Goal: Task Accomplishment & Management: Manage account settings

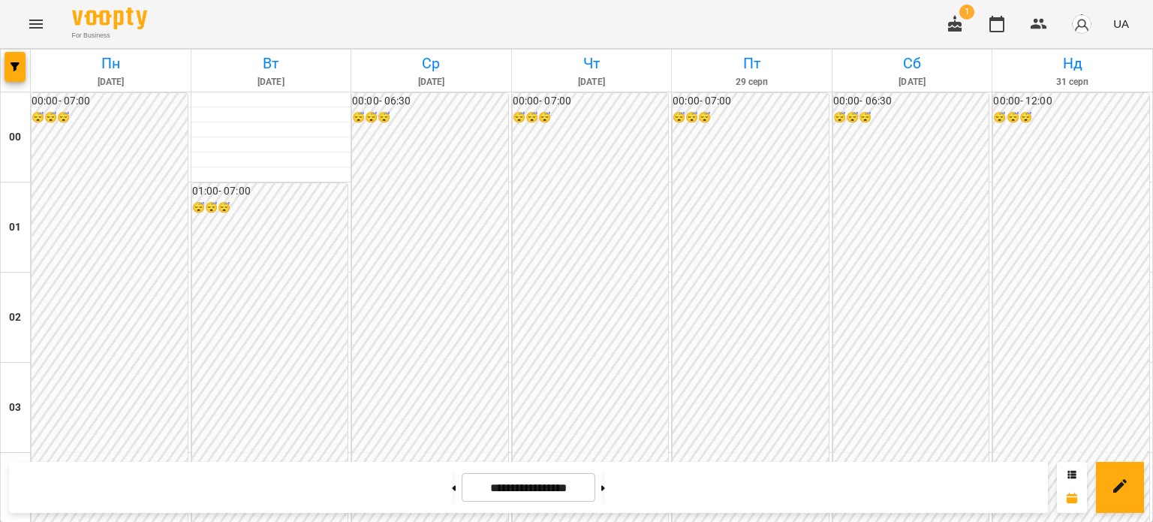
scroll to position [1427, 0]
click at [452, 489] on button at bounding box center [454, 487] width 4 height 33
click at [452, 483] on button at bounding box center [454, 487] width 4 height 33
type input "**********"
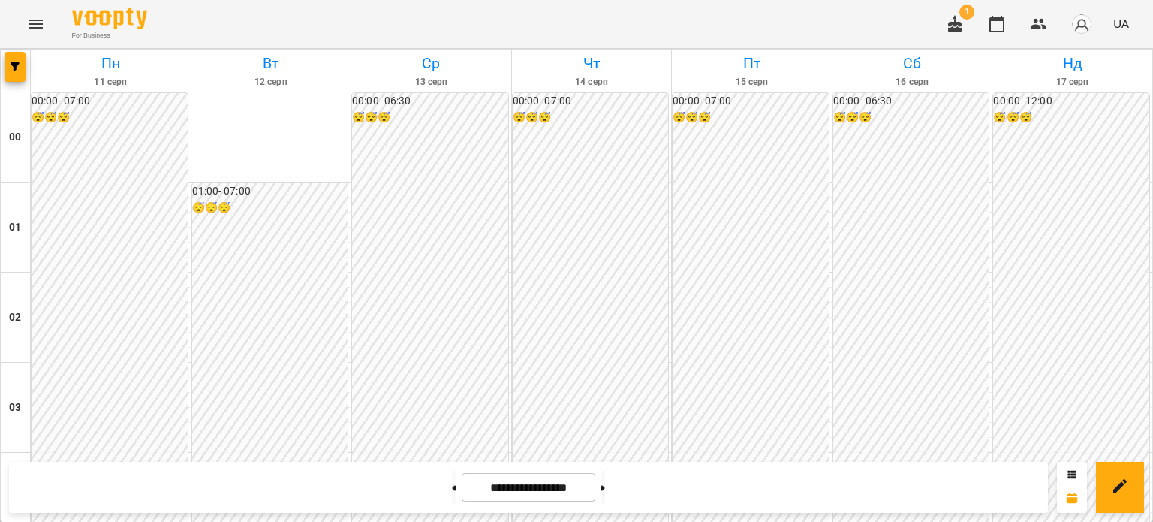
scroll to position [1424, 0]
click at [35, 25] on icon "Menu" at bounding box center [36, 24] width 18 height 18
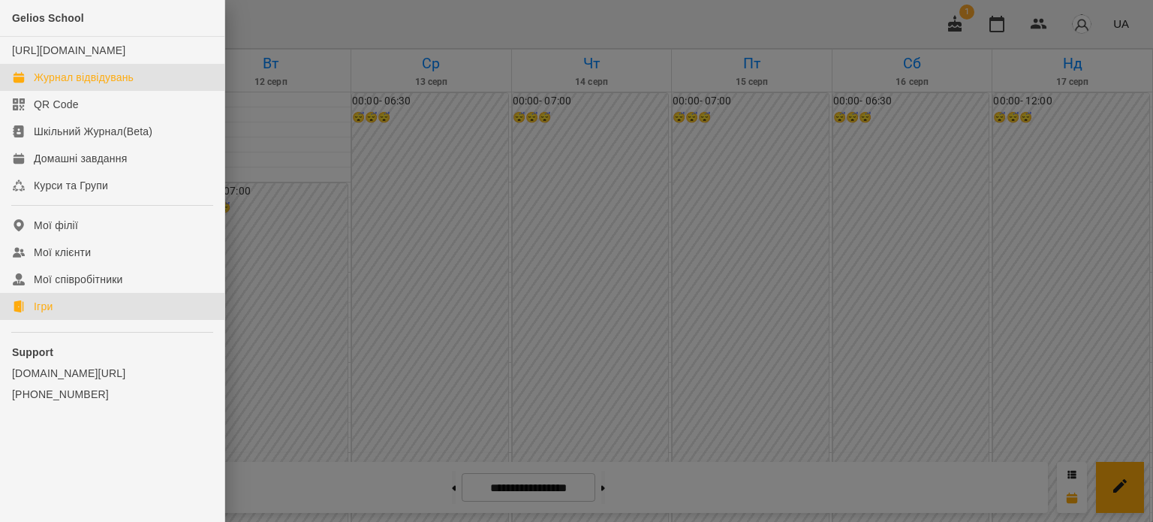
click at [43, 314] on div "Ігри" at bounding box center [43, 306] width 19 height 15
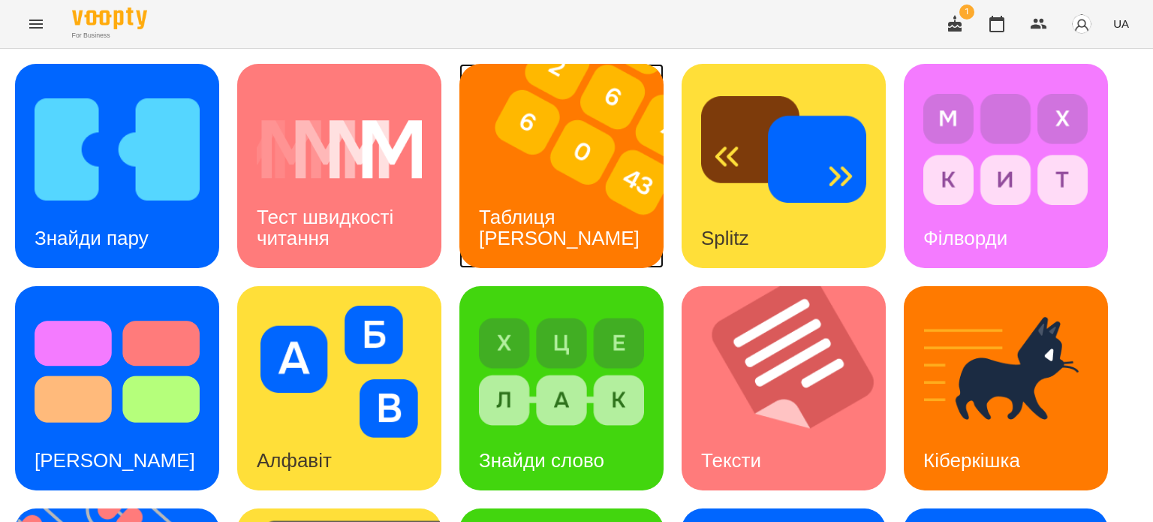
click at [571, 209] on div "Таблиця [PERSON_NAME]" at bounding box center [560, 228] width 200 height 80
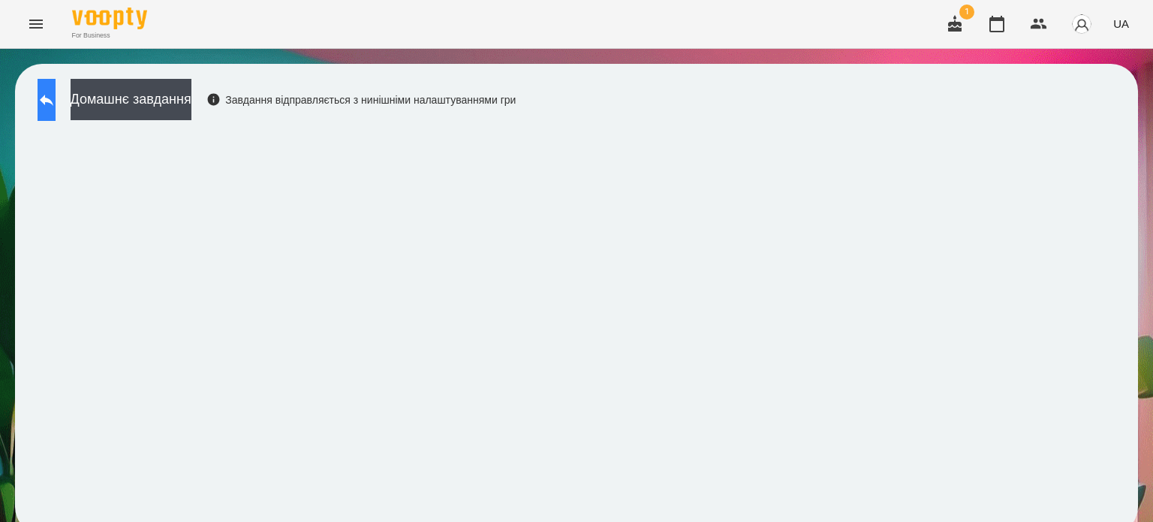
click at [56, 95] on icon at bounding box center [47, 100] width 18 height 18
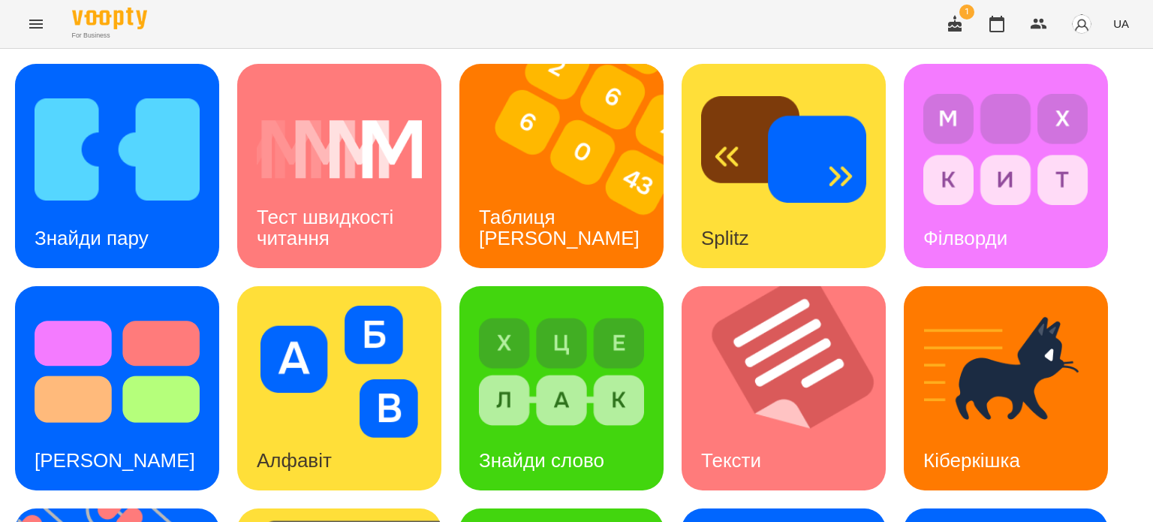
scroll to position [150, 0]
click at [573, 449] on h3 "Знайди слово" at bounding box center [541, 460] width 125 height 23
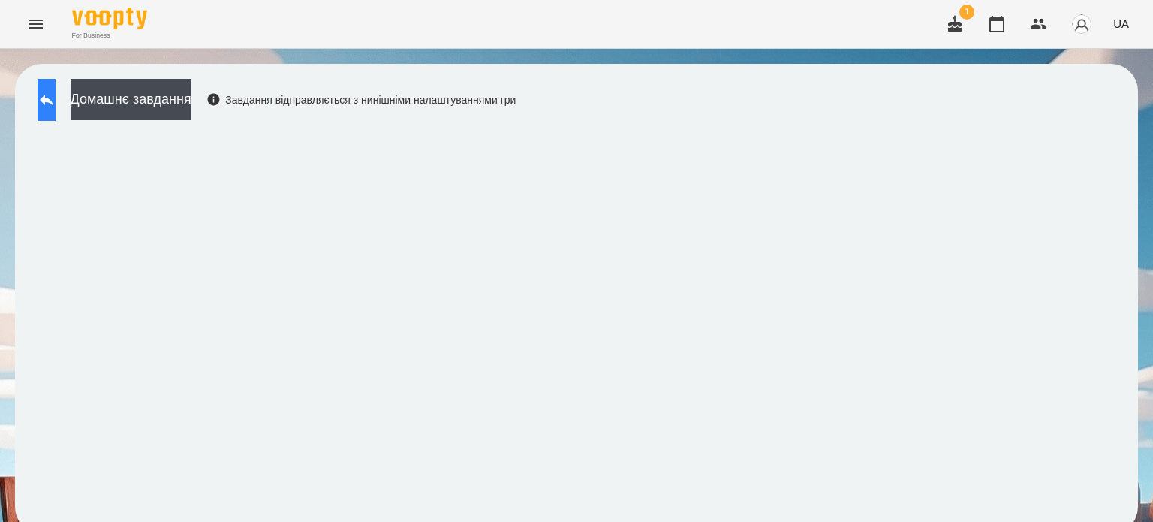
click at [56, 98] on icon at bounding box center [47, 100] width 18 height 18
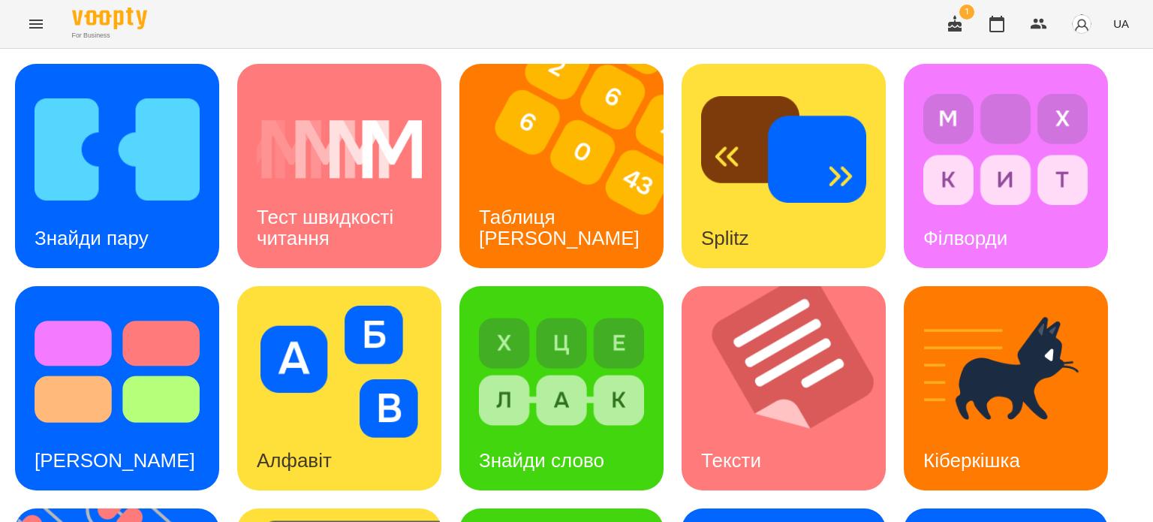
scroll to position [75, 0]
click at [739, 449] on h3 "Тексти" at bounding box center [731, 460] width 60 height 23
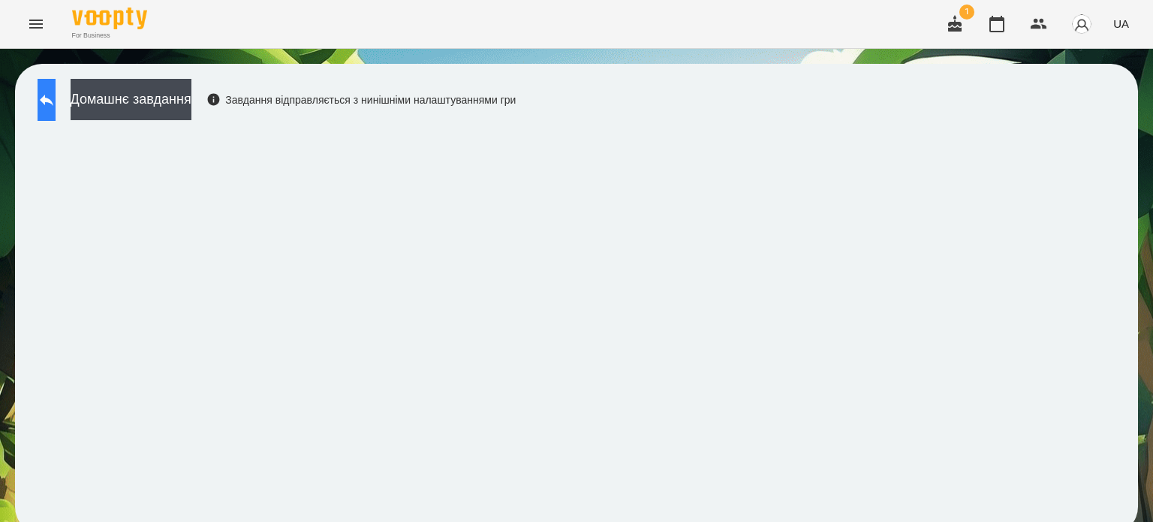
click at [53, 100] on icon at bounding box center [47, 100] width 14 height 11
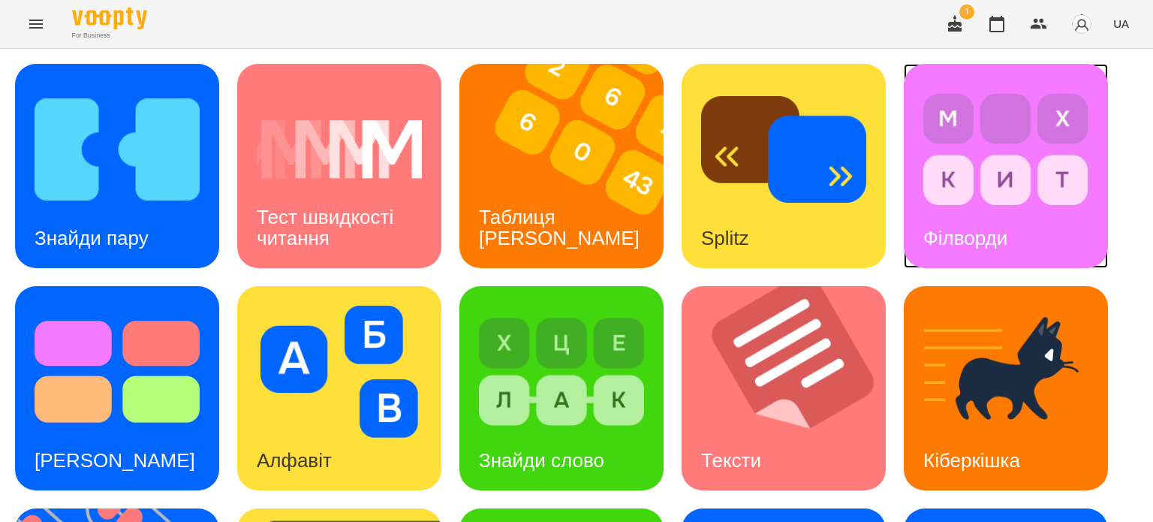
click at [982, 225] on div "Філворди" at bounding box center [965, 238] width 123 height 59
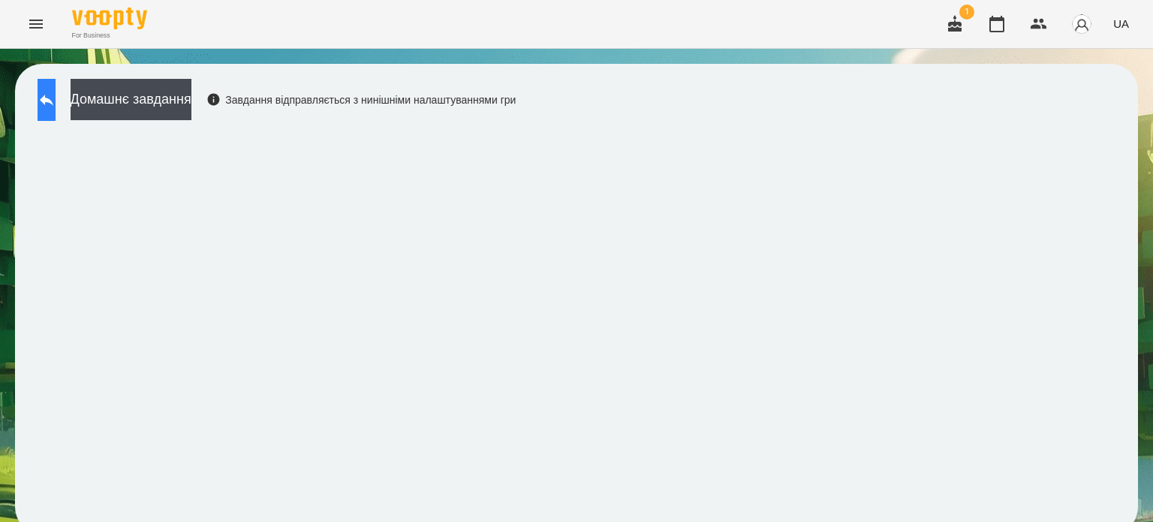
click at [56, 98] on icon at bounding box center [47, 100] width 18 height 18
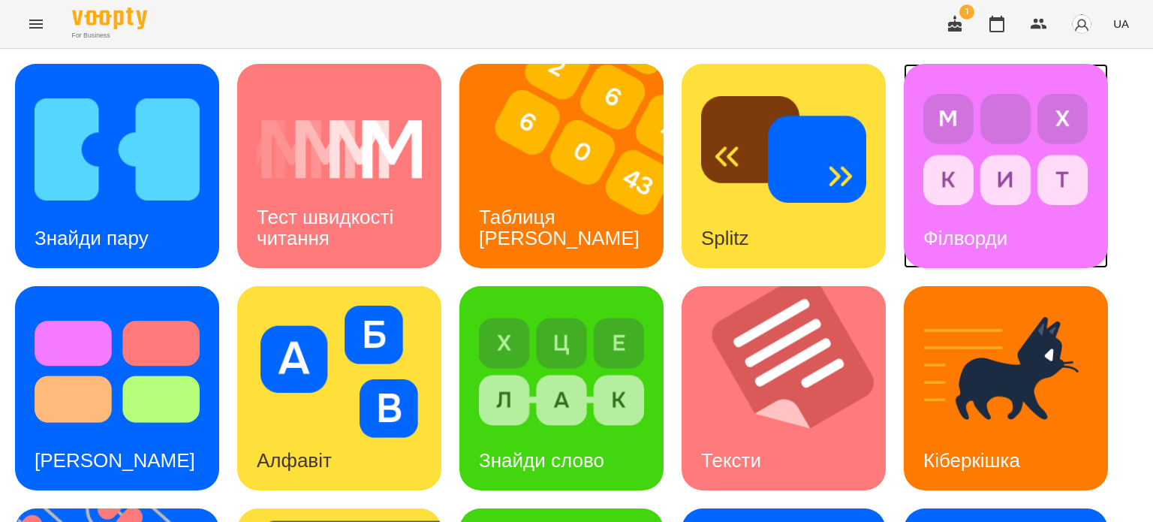
click at [989, 227] on h3 "Філворди" at bounding box center [966, 238] width 84 height 23
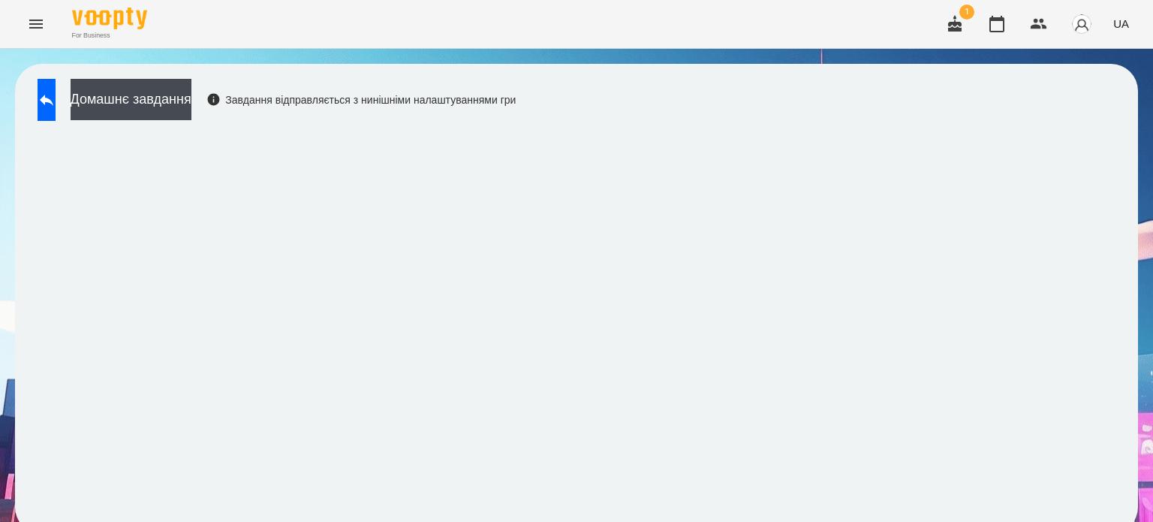
scroll to position [11, 0]
click at [56, 92] on icon at bounding box center [47, 100] width 18 height 18
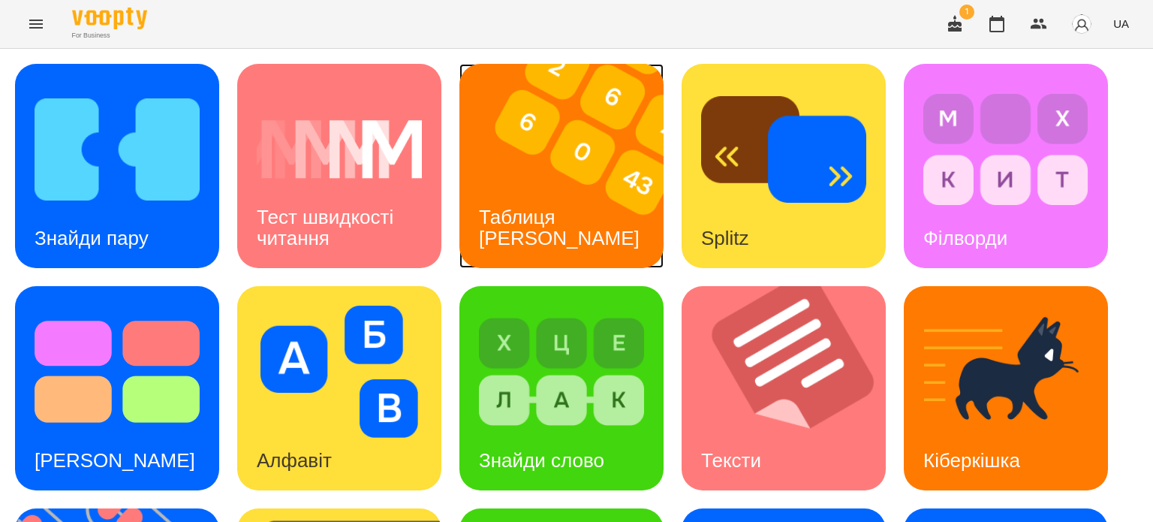
click at [553, 209] on h3 "Таблиця [PERSON_NAME]" at bounding box center [559, 227] width 161 height 43
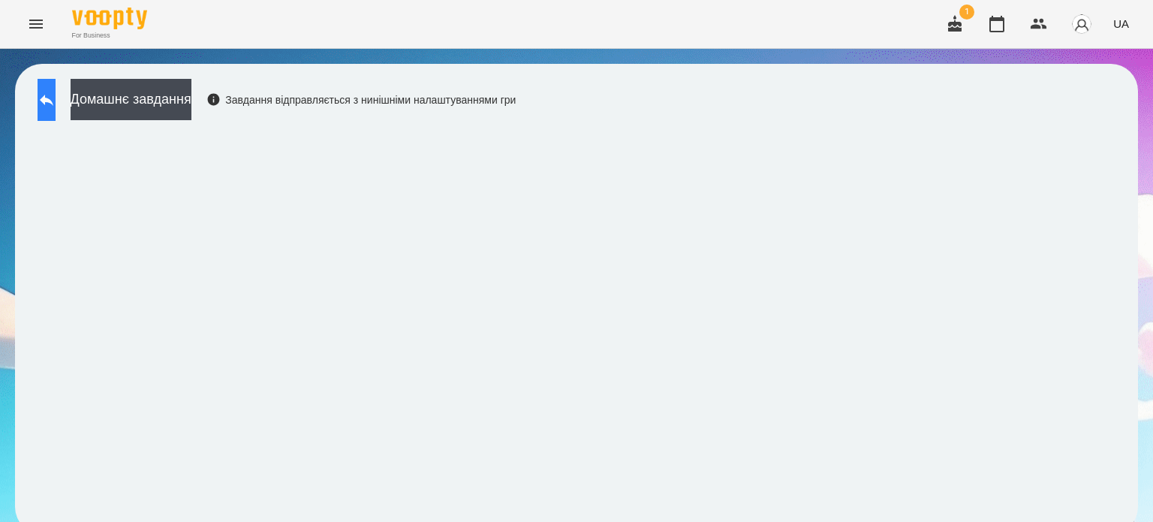
click at [53, 99] on icon at bounding box center [47, 100] width 14 height 11
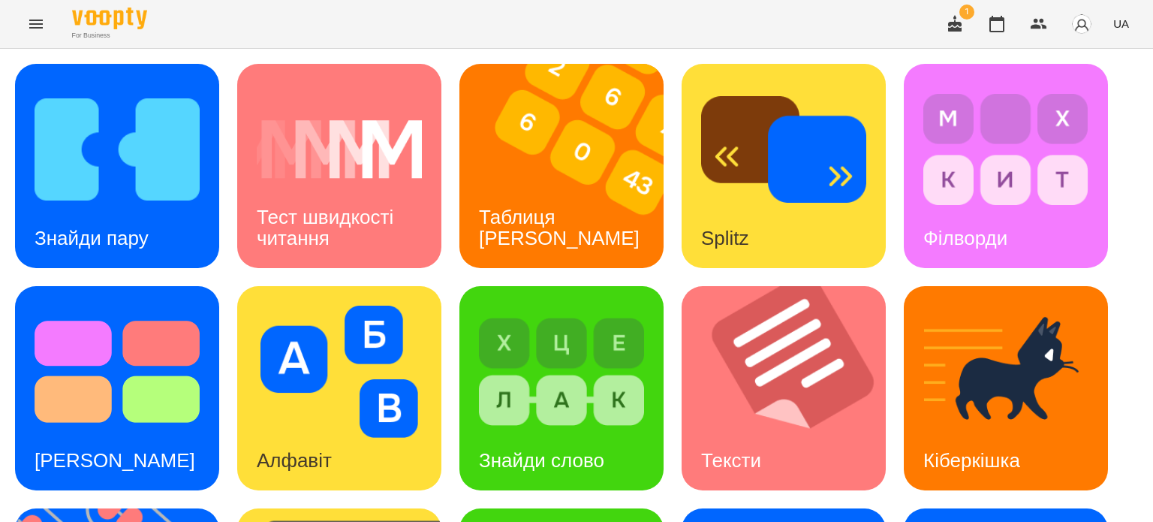
scroll to position [375, 0]
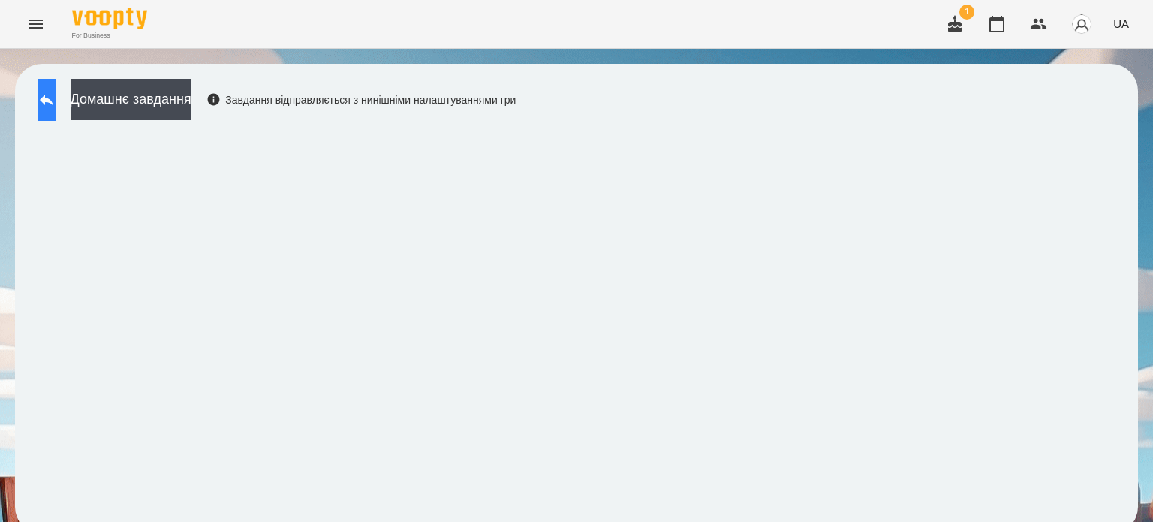
click at [56, 103] on icon at bounding box center [47, 100] width 18 height 18
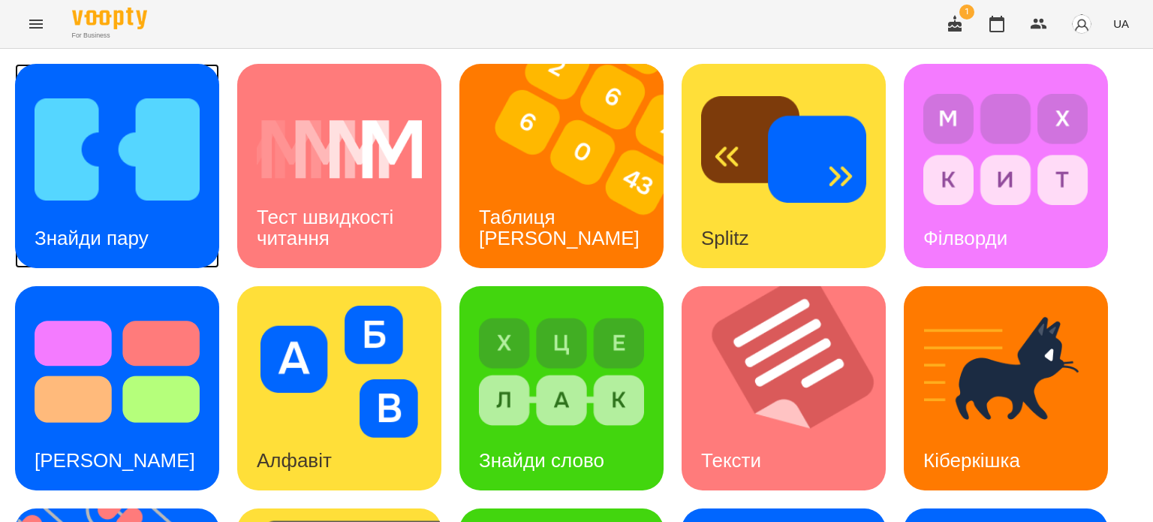
scroll to position [75, 0]
click at [131, 86] on img at bounding box center [117, 149] width 165 height 132
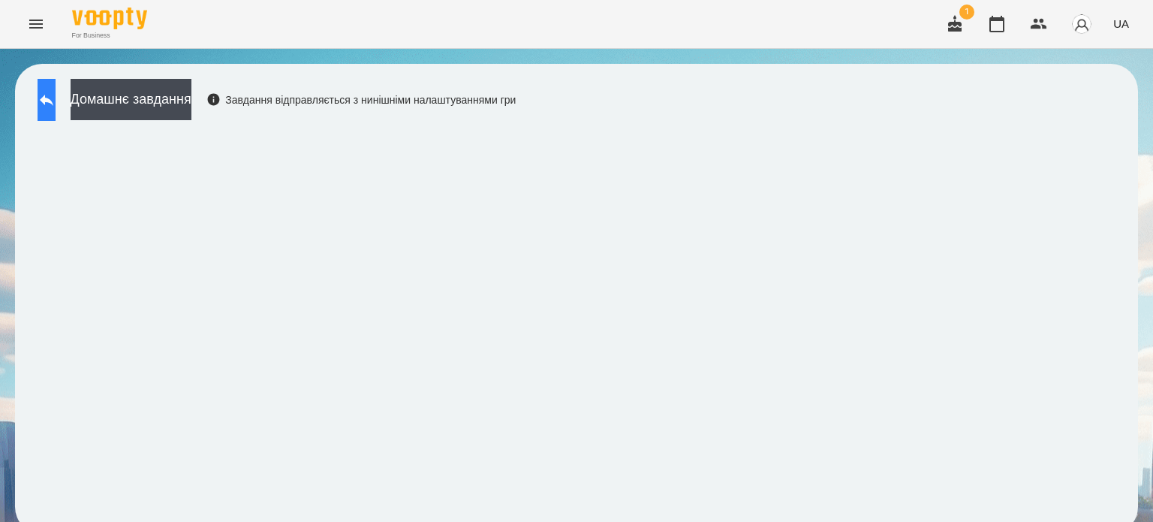
click at [56, 101] on button at bounding box center [47, 100] width 18 height 42
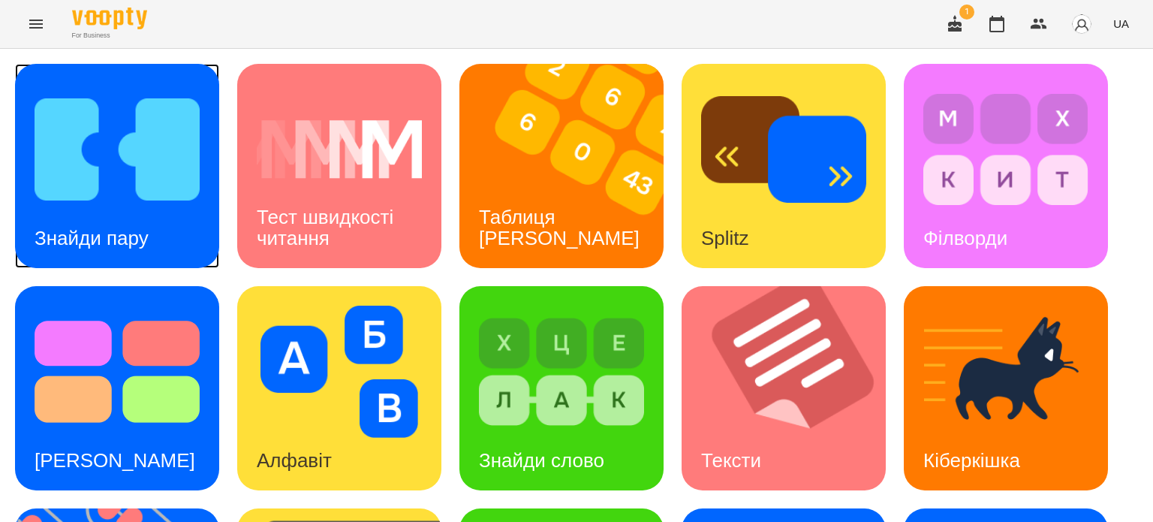
click at [147, 229] on h3 "Знайди пару" at bounding box center [92, 238] width 114 height 23
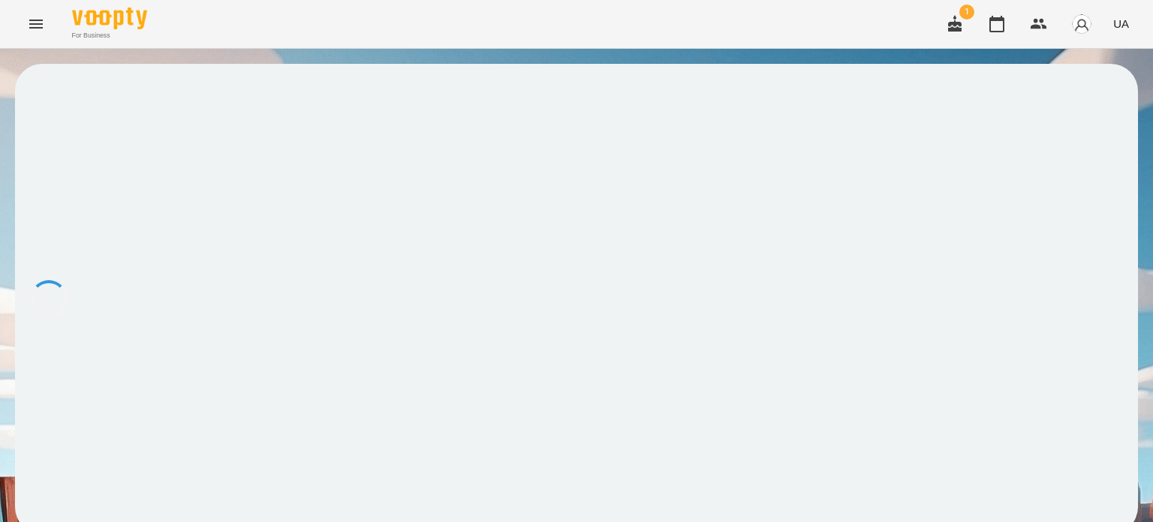
click at [147, 229] on div at bounding box center [576, 299] width 1123 height 470
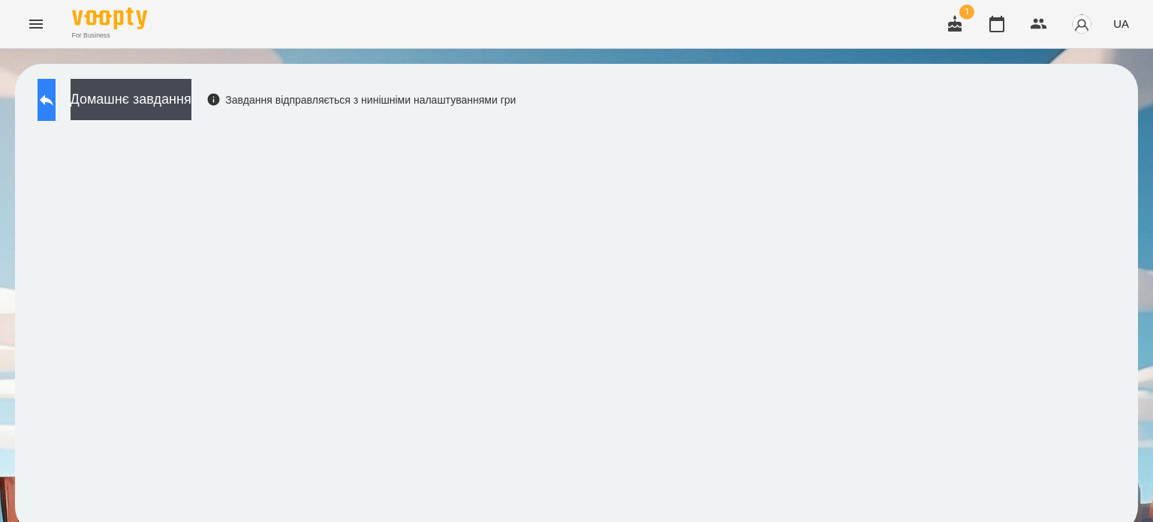
click at [56, 103] on icon at bounding box center [47, 100] width 18 height 18
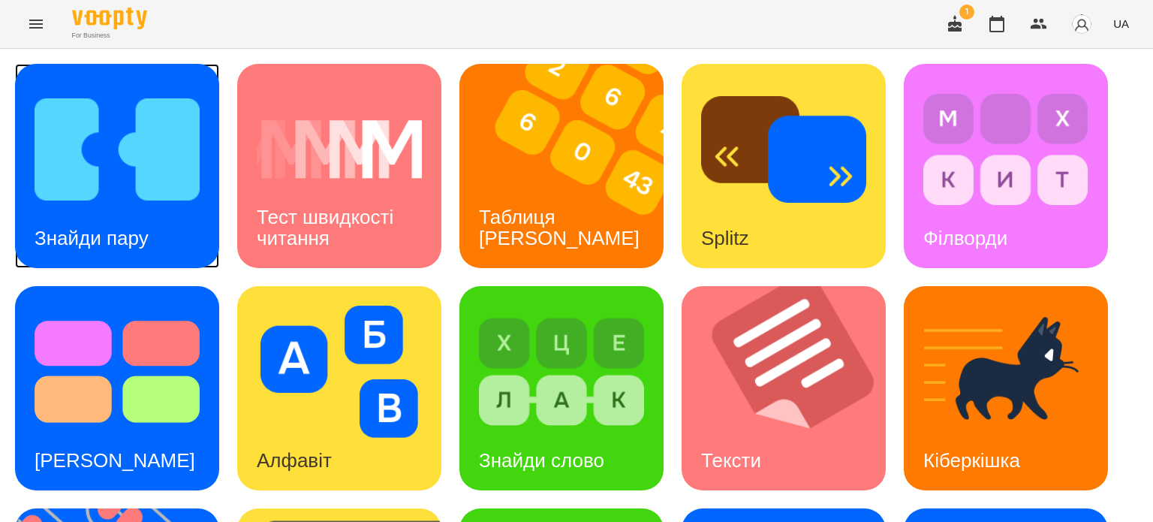
click at [149, 235] on div "Знайди пару" at bounding box center [91, 238] width 153 height 59
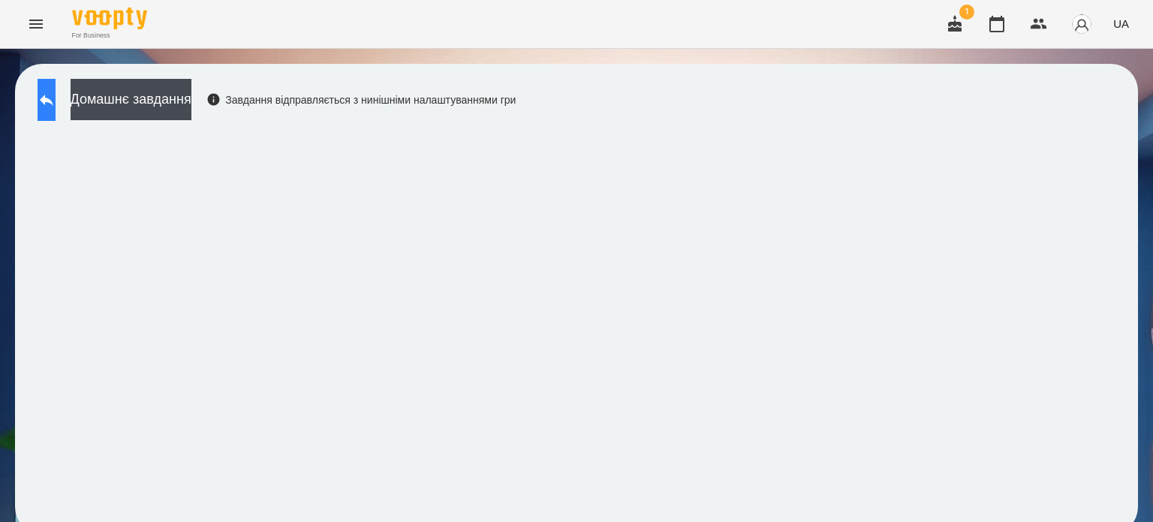
click at [56, 103] on icon at bounding box center [47, 100] width 18 height 18
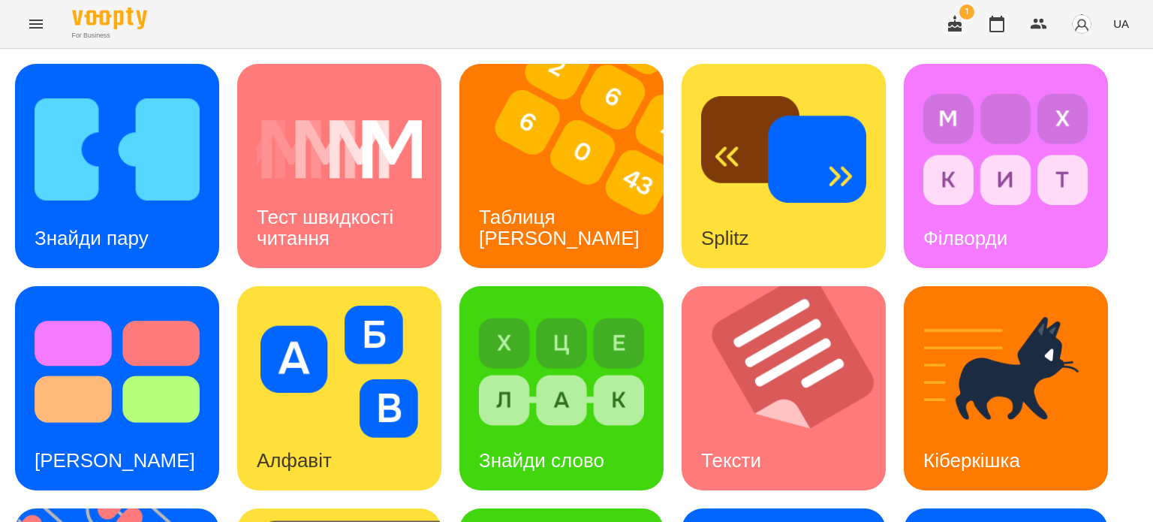
scroll to position [427, 0]
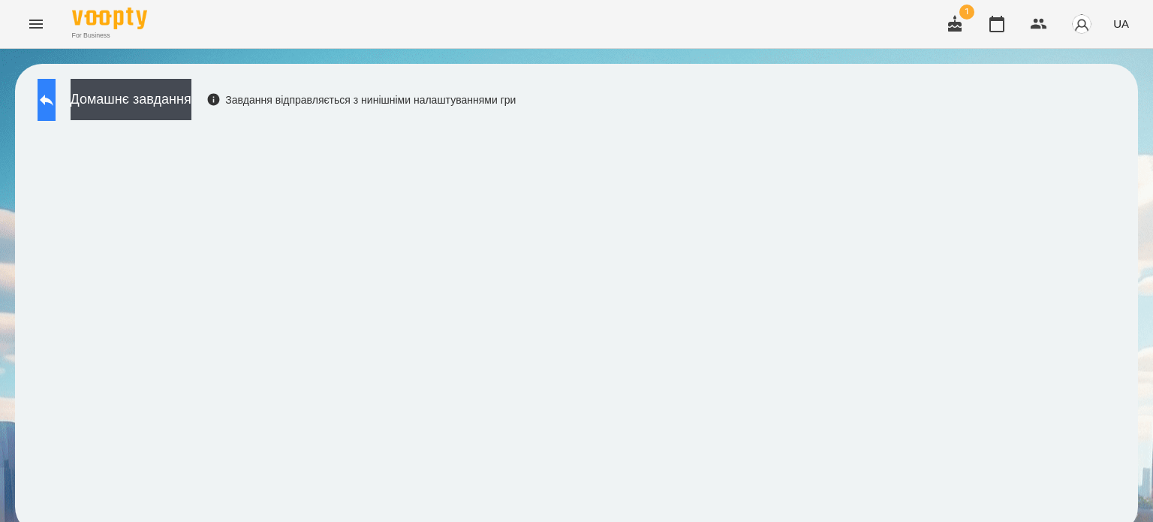
click at [56, 98] on icon at bounding box center [47, 100] width 18 height 18
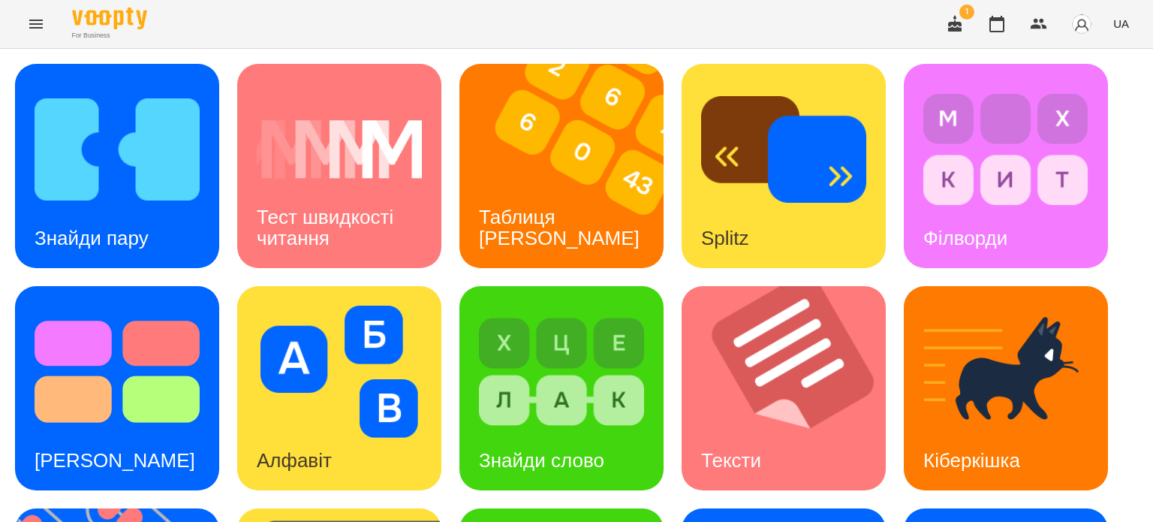
scroll to position [408, 0]
click at [31, 26] on icon "Menu" at bounding box center [36, 24] width 18 height 18
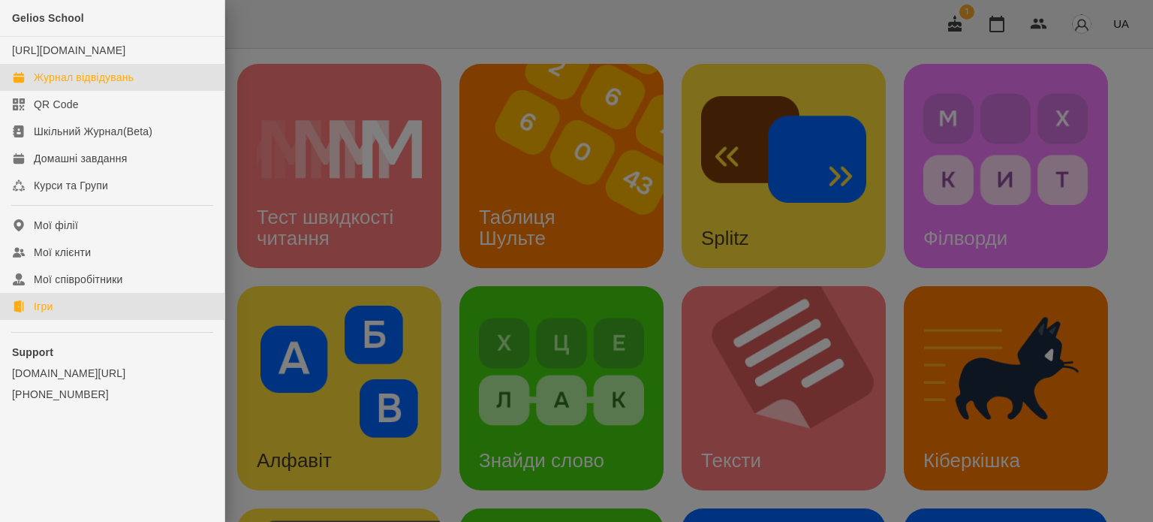
click at [77, 85] on div "Журнал відвідувань" at bounding box center [84, 77] width 100 height 15
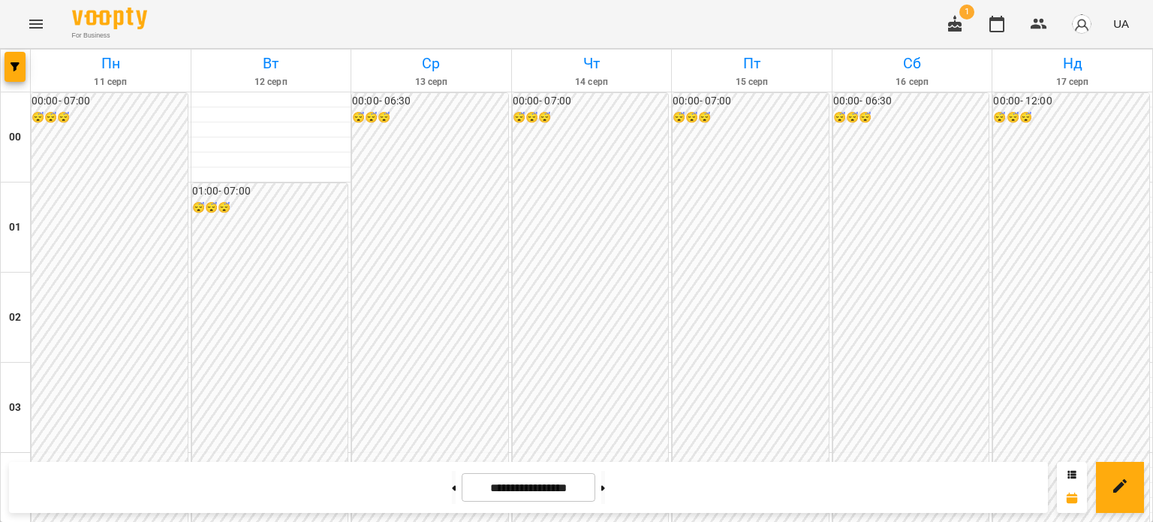
scroll to position [1427, 0]
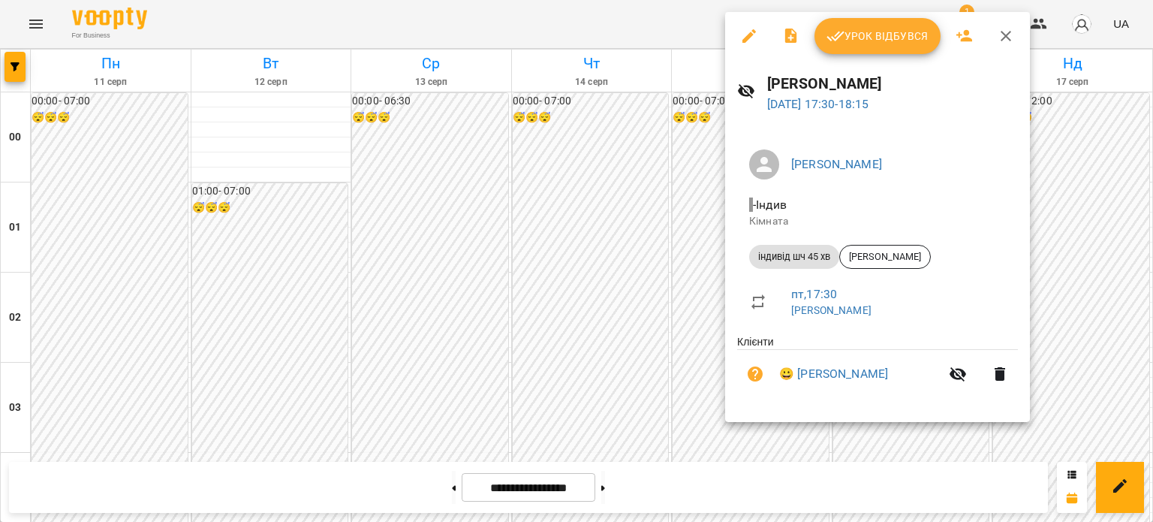
click at [879, 29] on span "Урок відбувся" at bounding box center [878, 36] width 102 height 18
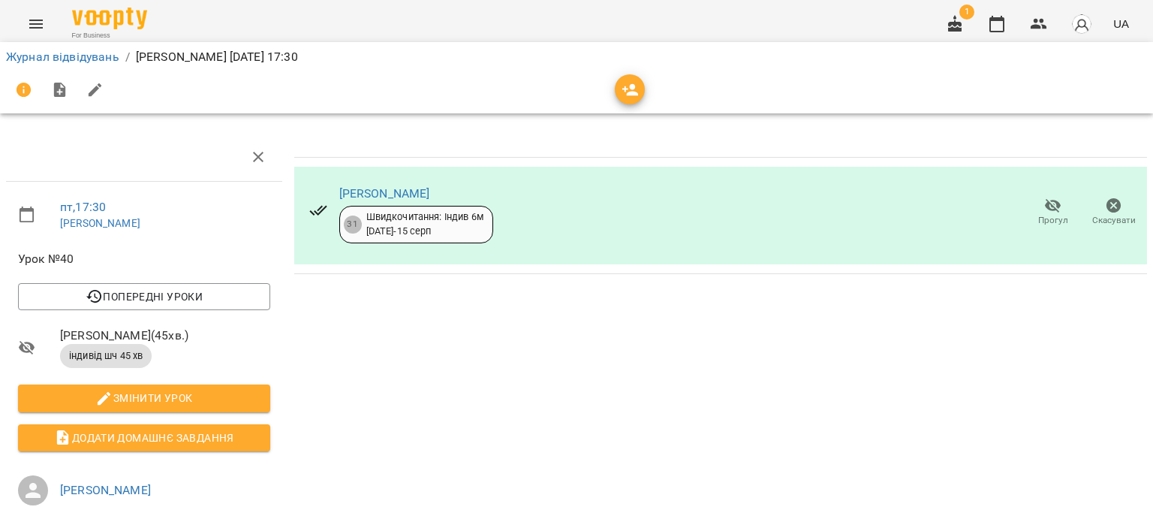
click at [39, 20] on icon "Menu" at bounding box center [36, 24] width 14 height 9
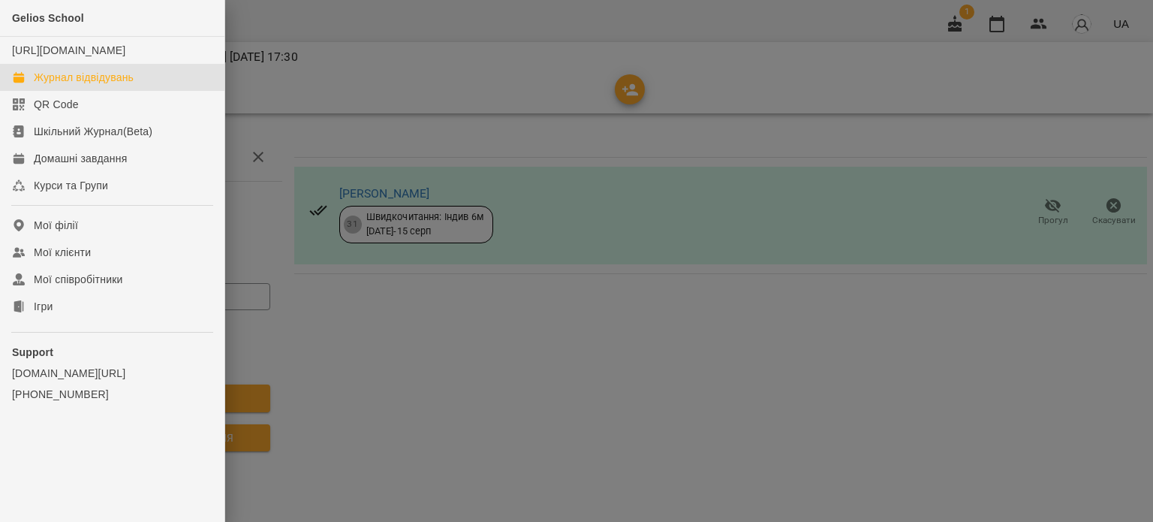
click at [104, 85] on div "Журнал відвідувань" at bounding box center [84, 77] width 100 height 15
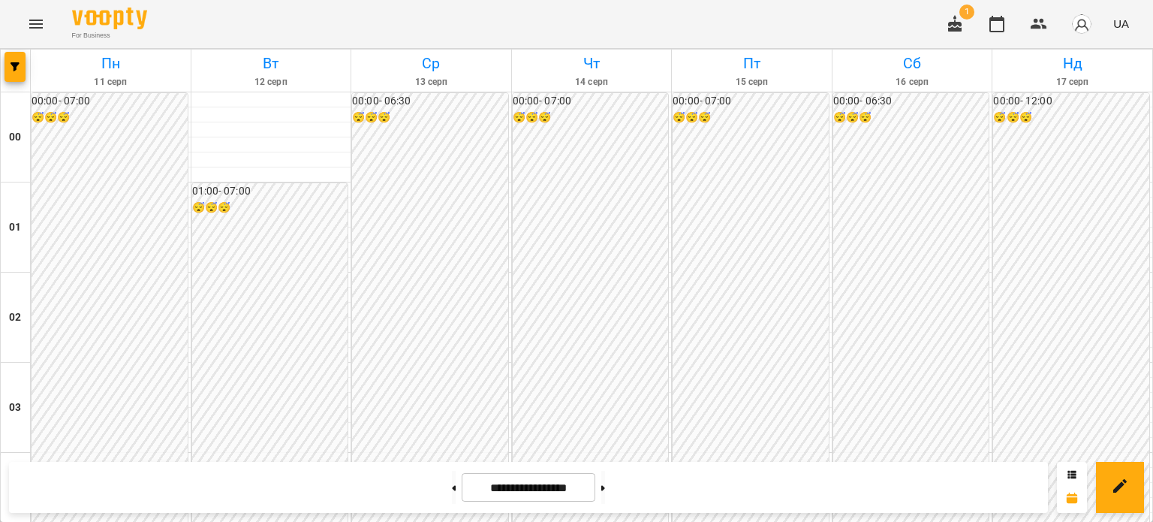
scroll to position [1352, 0]
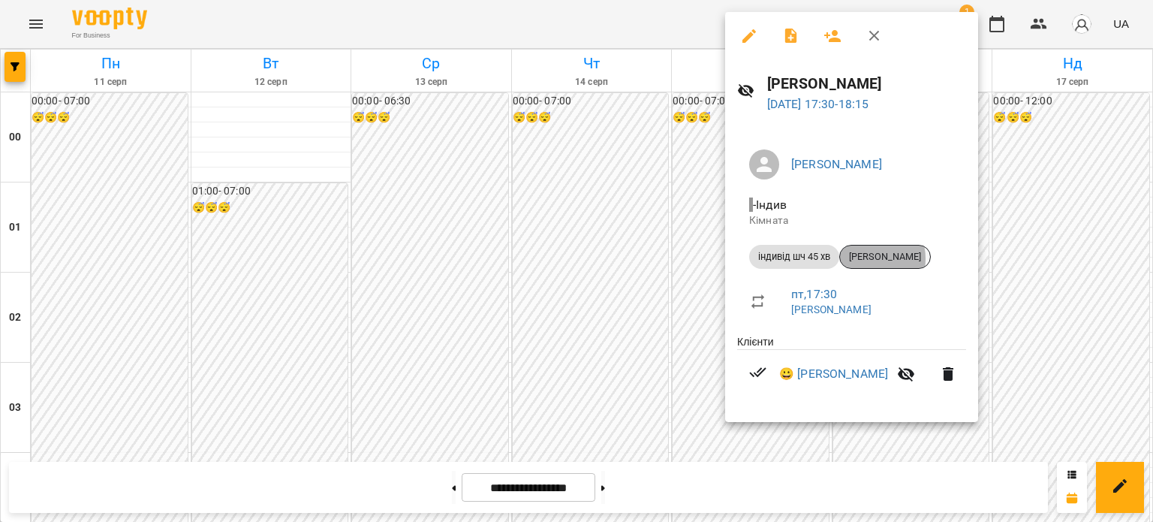
click at [870, 259] on span "[PERSON_NAME]" at bounding box center [885, 257] width 90 height 14
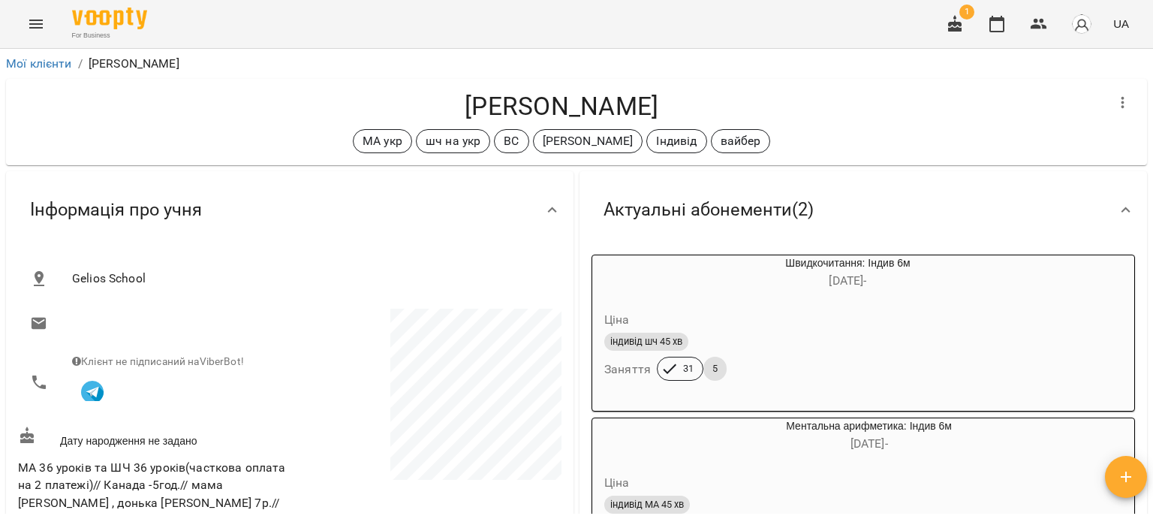
click at [39, 22] on icon "Menu" at bounding box center [36, 24] width 18 height 18
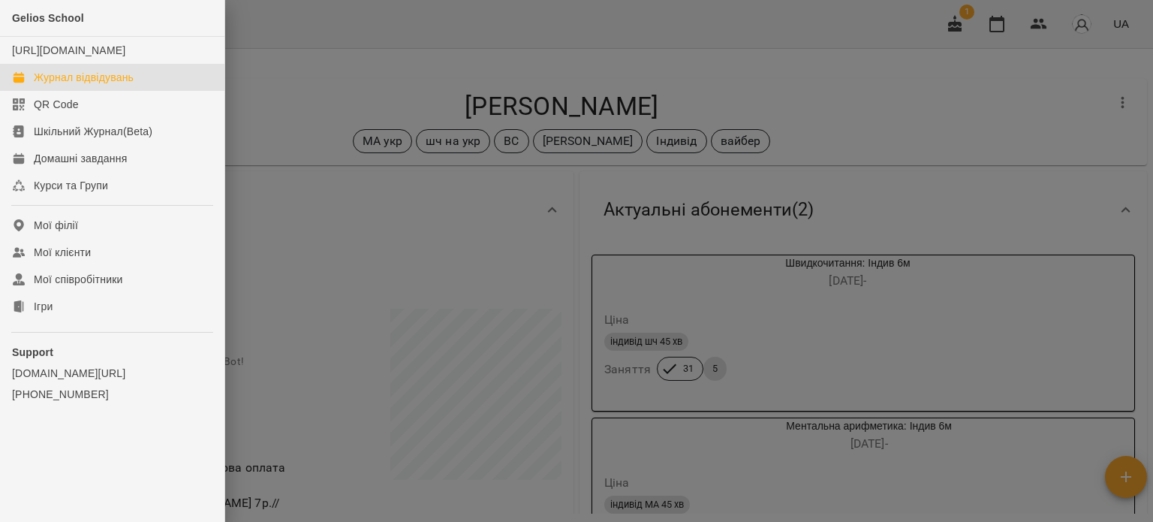
click at [101, 85] on div "Журнал відвідувань" at bounding box center [84, 77] width 100 height 15
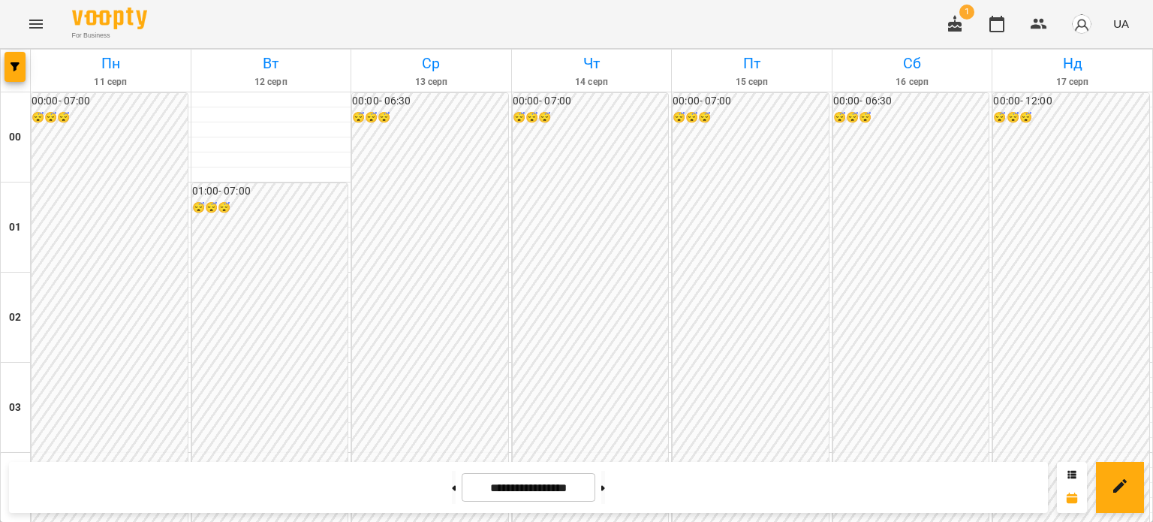
scroll to position [1502, 0]
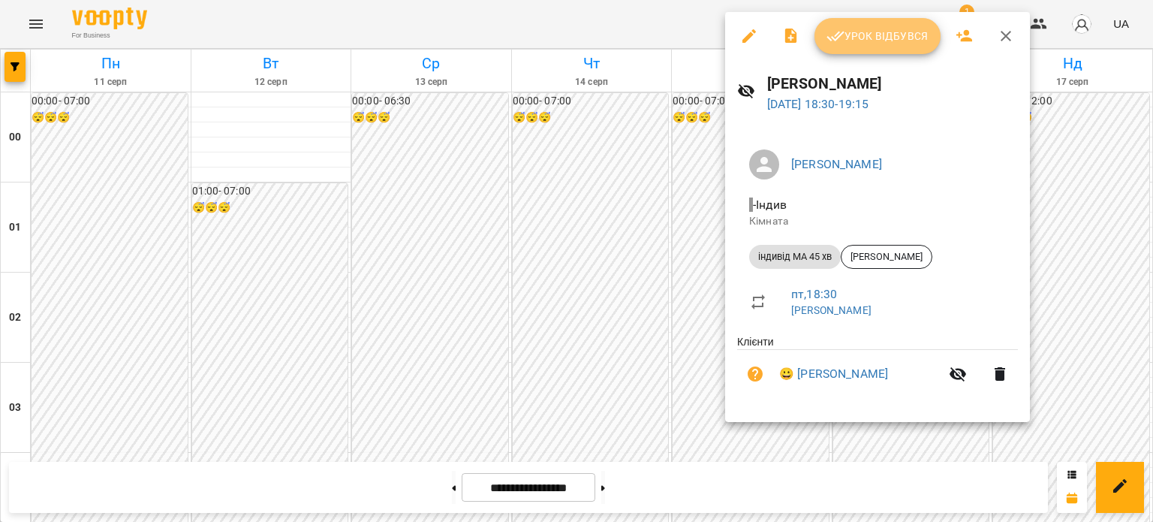
click at [862, 34] on span "Урок відбувся" at bounding box center [878, 36] width 102 height 18
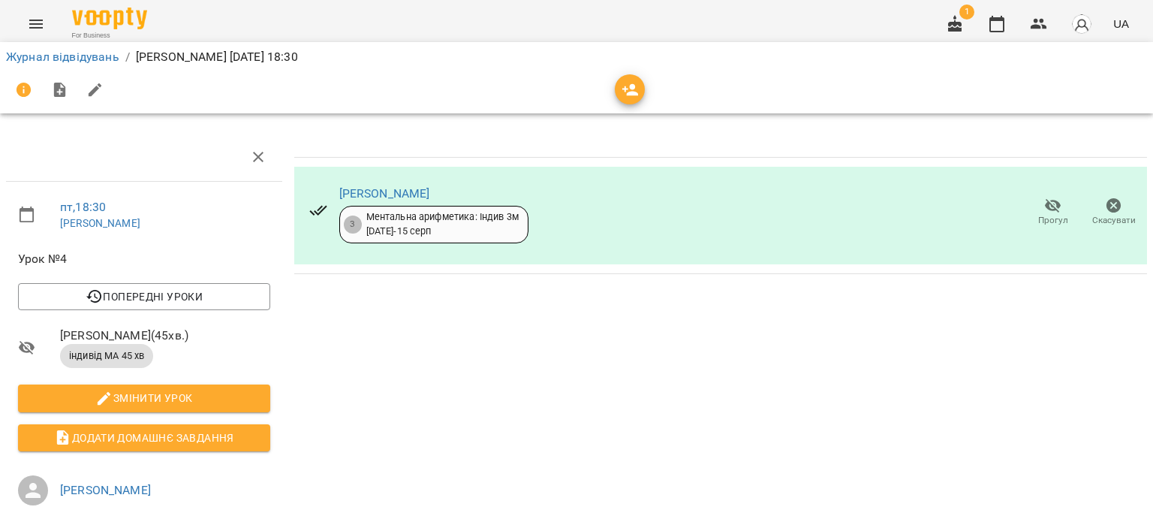
click at [38, 27] on icon "Menu" at bounding box center [36, 24] width 14 height 9
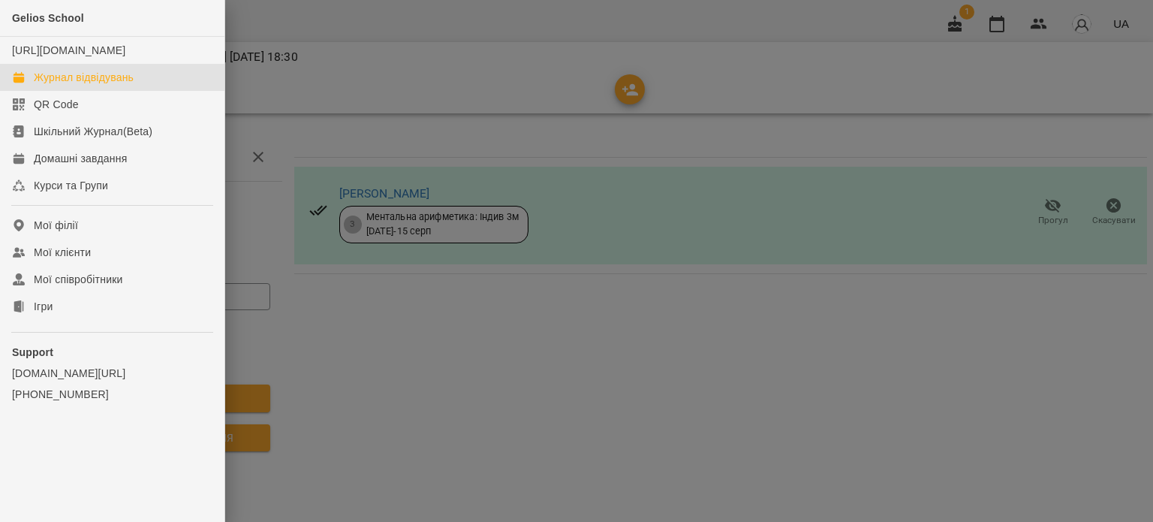
click at [66, 85] on div "Журнал відвідувань" at bounding box center [84, 77] width 100 height 15
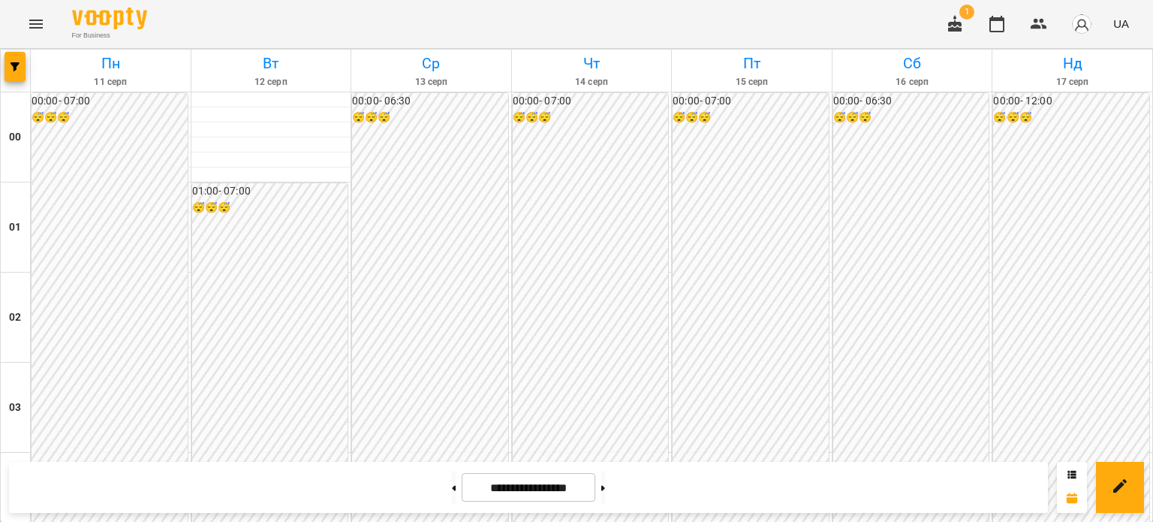
scroll to position [1800, 0]
click at [35, 25] on icon "Menu" at bounding box center [36, 24] width 18 height 18
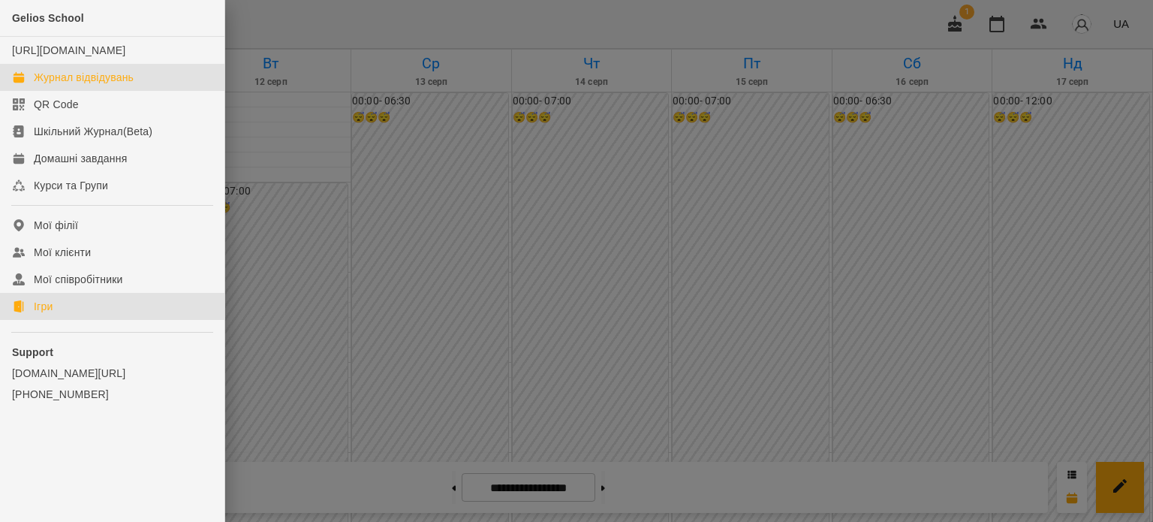
click at [48, 314] on div "Ігри" at bounding box center [43, 306] width 19 height 15
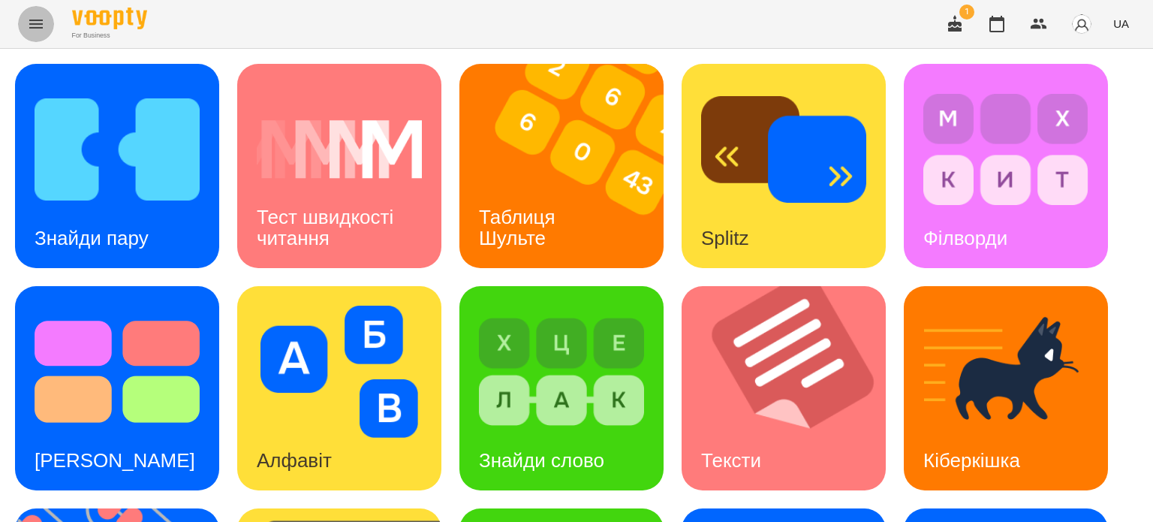
click at [38, 22] on icon "Menu" at bounding box center [36, 24] width 18 height 18
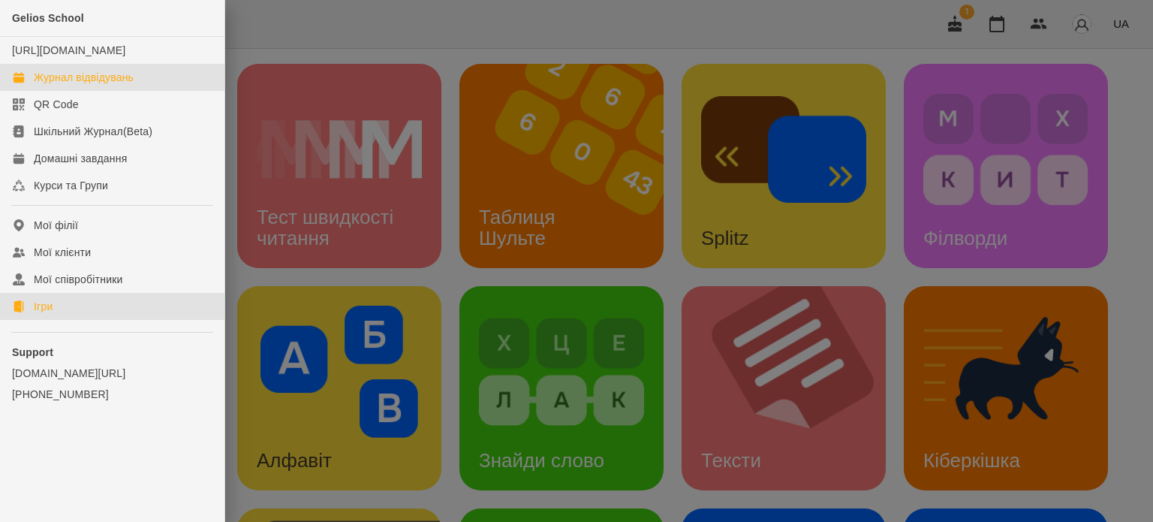
click at [101, 85] on div "Журнал відвідувань" at bounding box center [84, 77] width 100 height 15
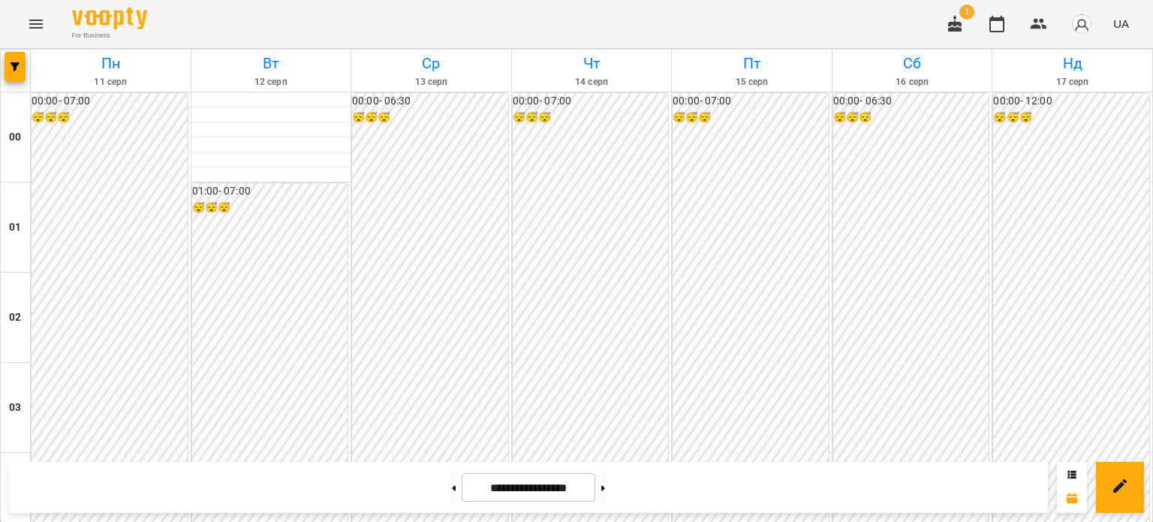
scroll to position [1575, 0]
click at [605, 487] on icon at bounding box center [603, 488] width 4 height 6
type input "**********"
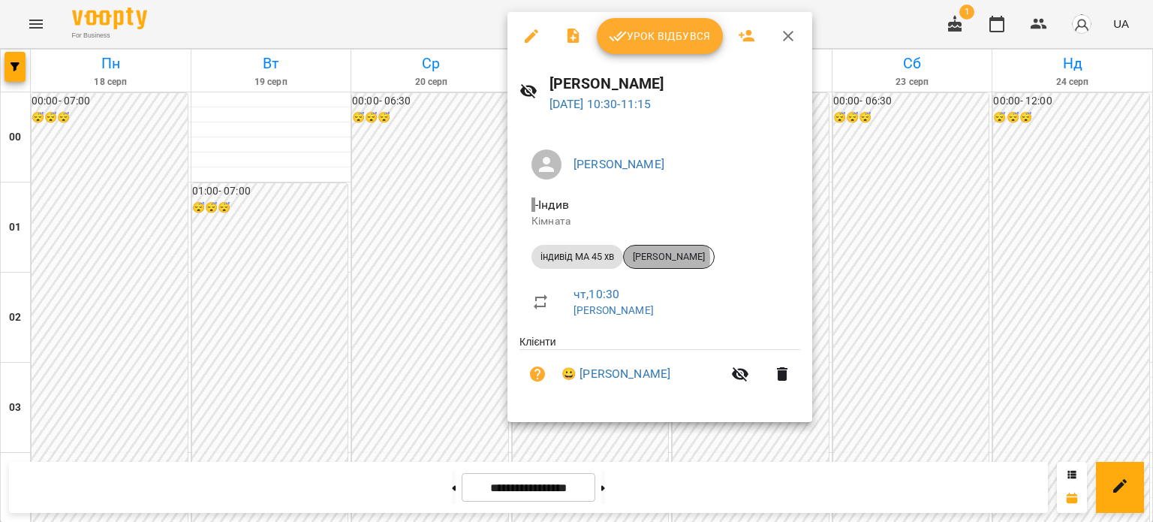
click at [665, 258] on span "[PERSON_NAME]" at bounding box center [669, 257] width 90 height 14
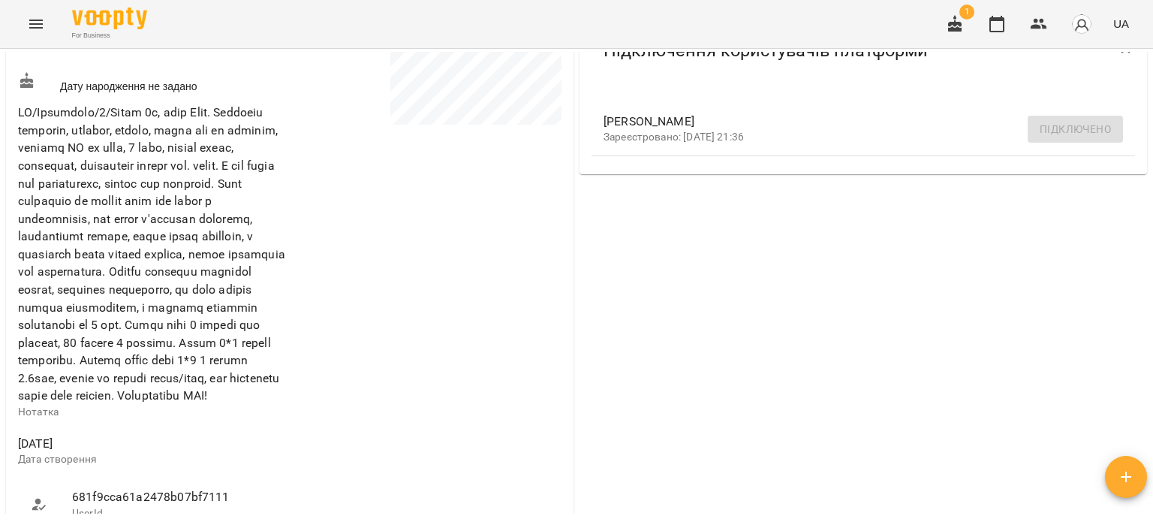
scroll to position [751, 0]
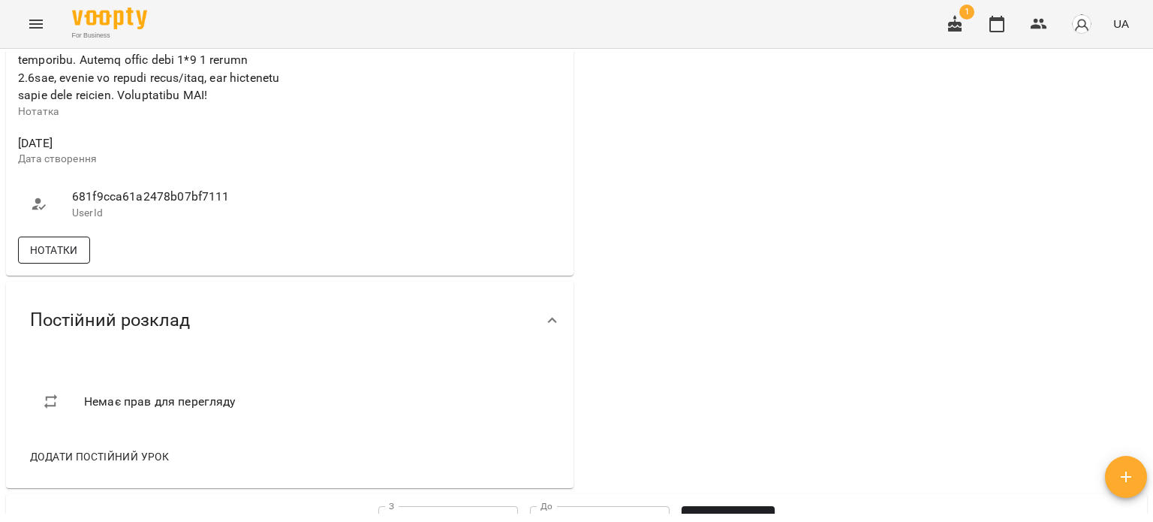
click at [54, 259] on span "Нотатки" at bounding box center [54, 250] width 48 height 18
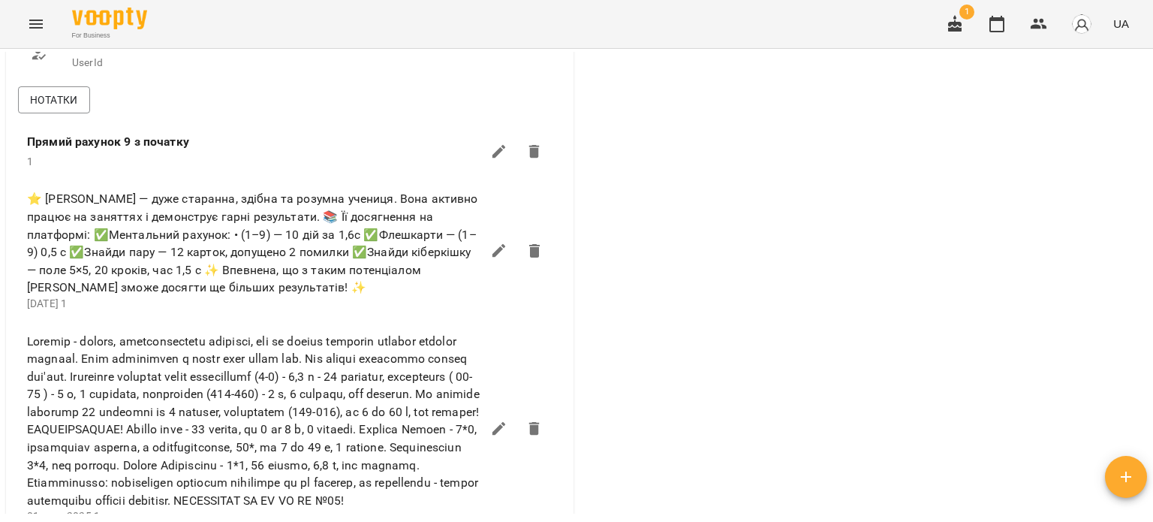
scroll to position [1126, 0]
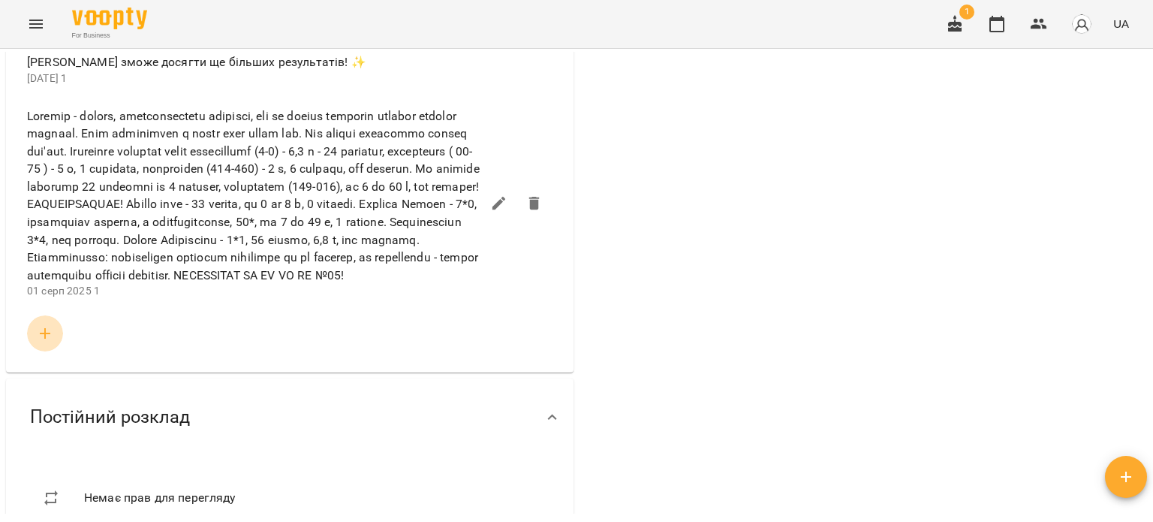
click at [43, 342] on icon "button" at bounding box center [45, 333] width 18 height 18
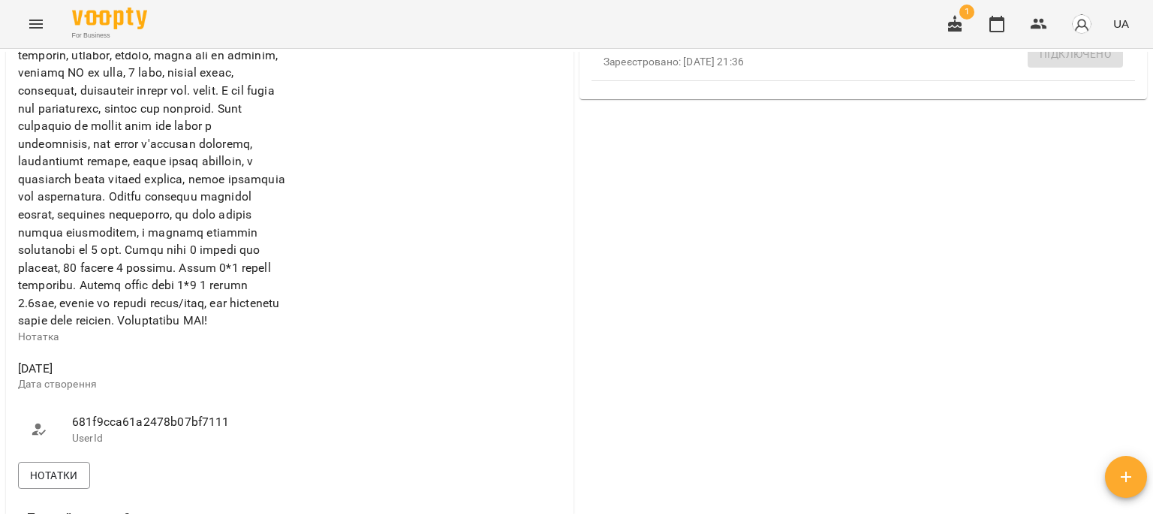
scroll to position [225, 0]
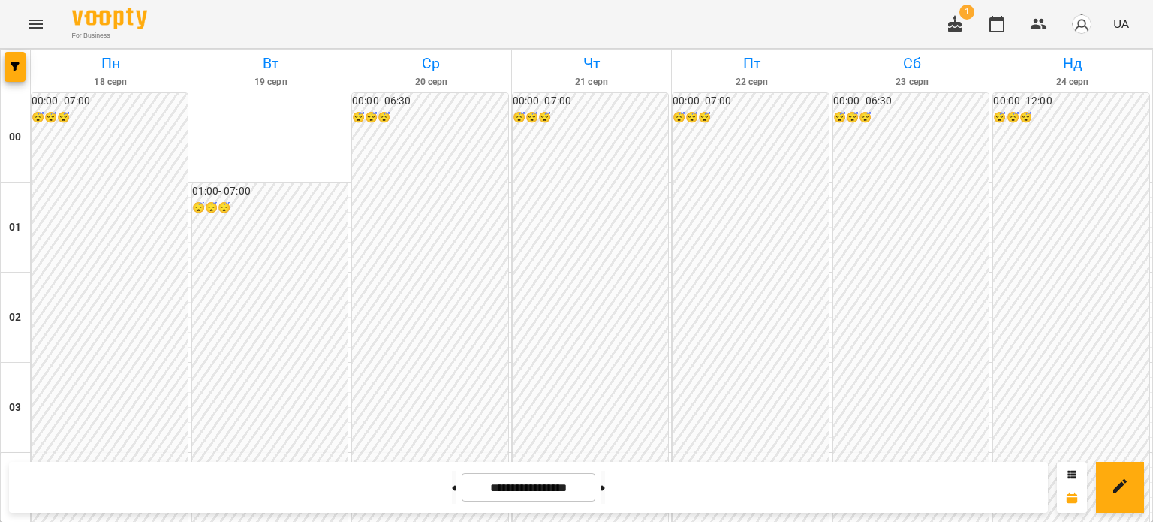
scroll to position [1800, 0]
click at [605, 485] on icon at bounding box center [603, 488] width 4 height 6
type input "**********"
click at [38, 24] on icon "Menu" at bounding box center [36, 24] width 14 height 9
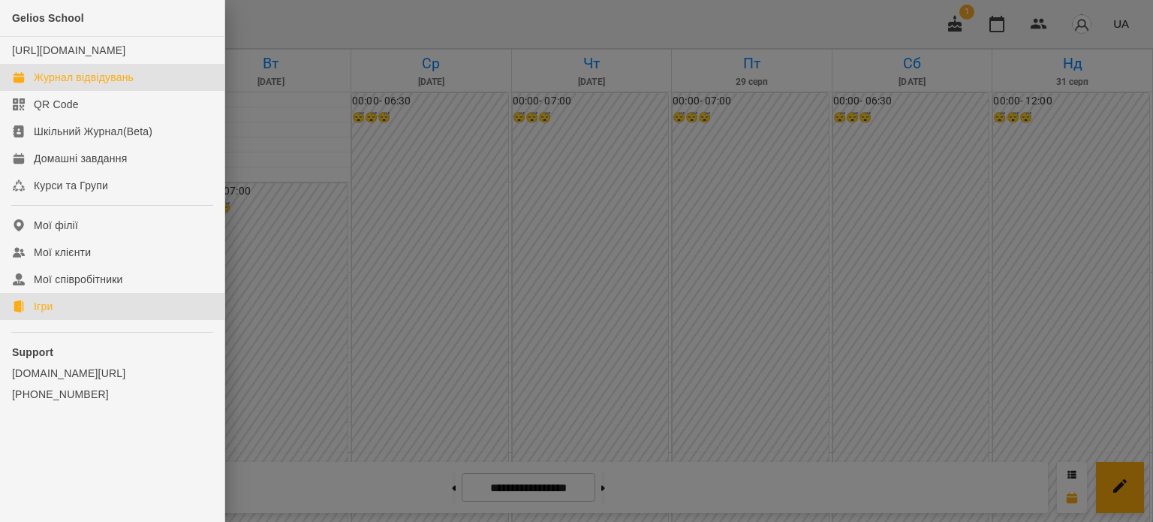
click at [44, 314] on div "Ігри" at bounding box center [43, 306] width 19 height 15
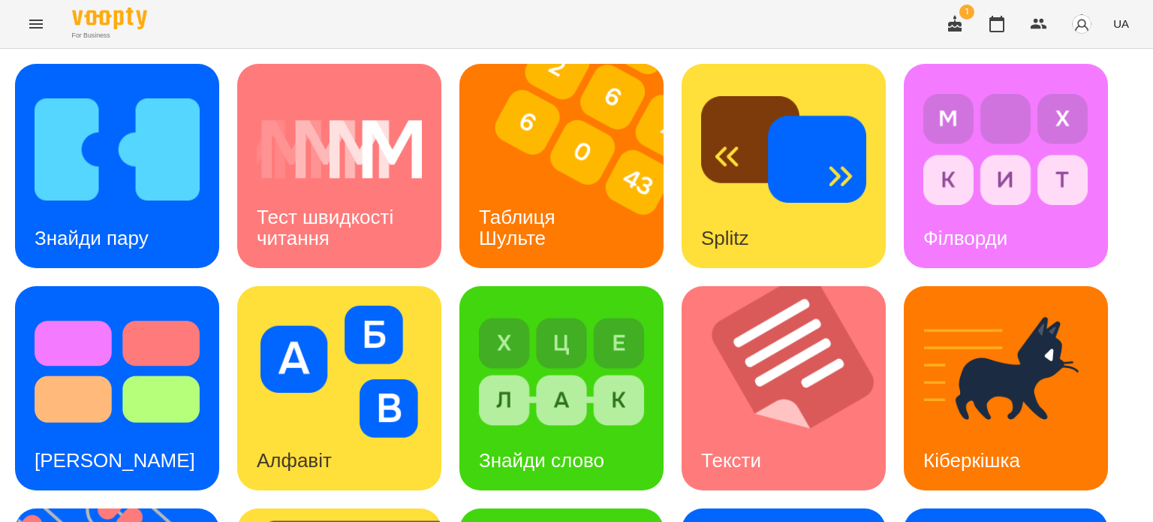
click at [38, 23] on icon "Menu" at bounding box center [36, 24] width 14 height 9
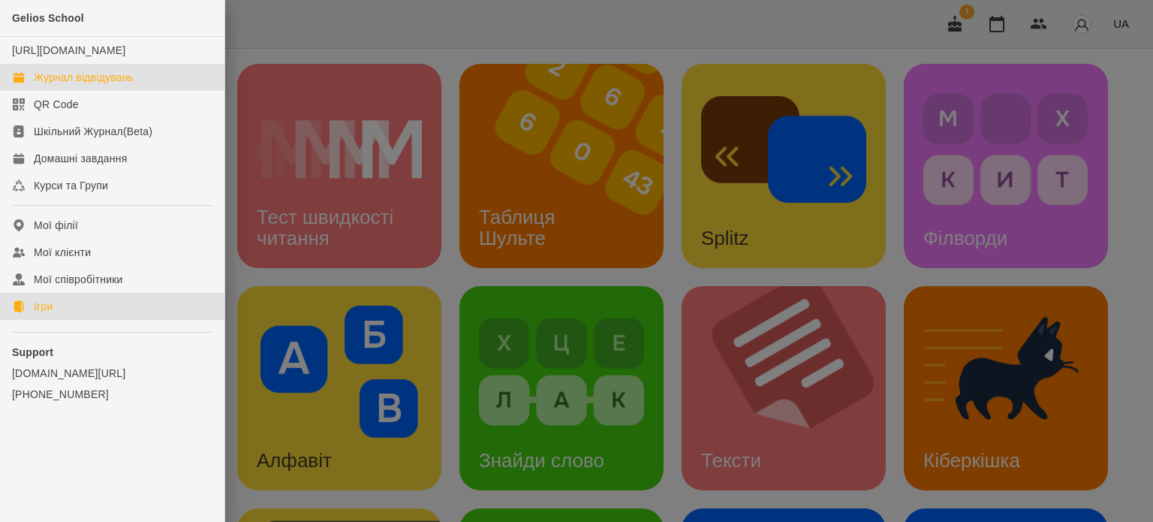
click at [59, 85] on div "Журнал відвідувань" at bounding box center [84, 77] width 100 height 15
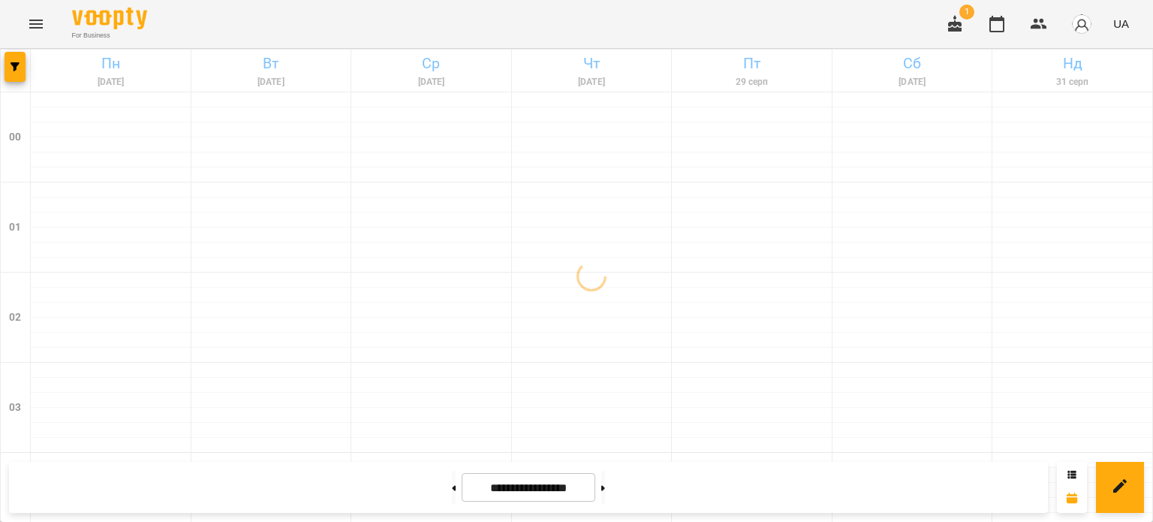
scroll to position [375, 0]
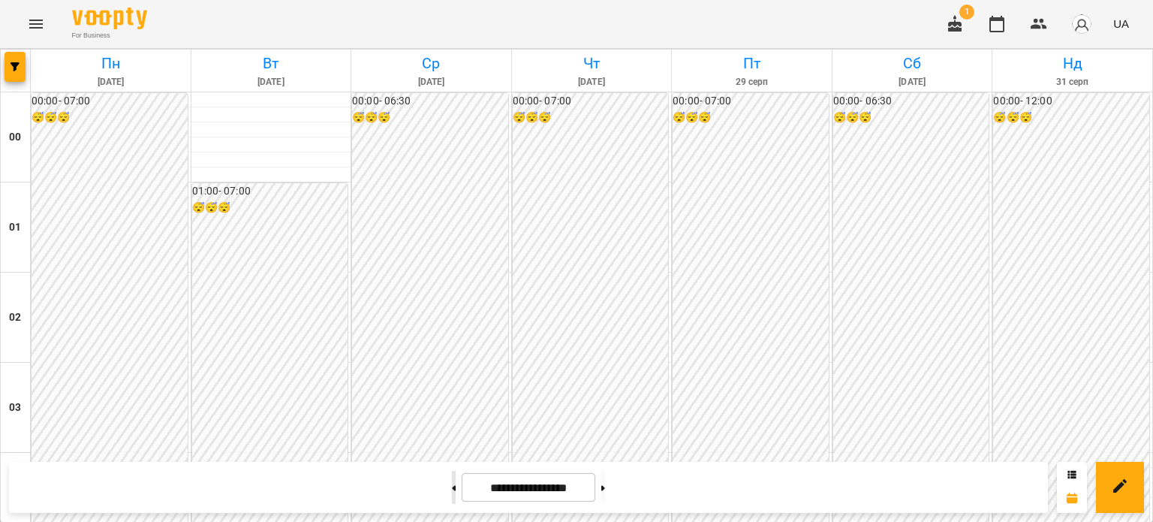
click at [452, 486] on button at bounding box center [454, 487] width 4 height 33
type input "**********"
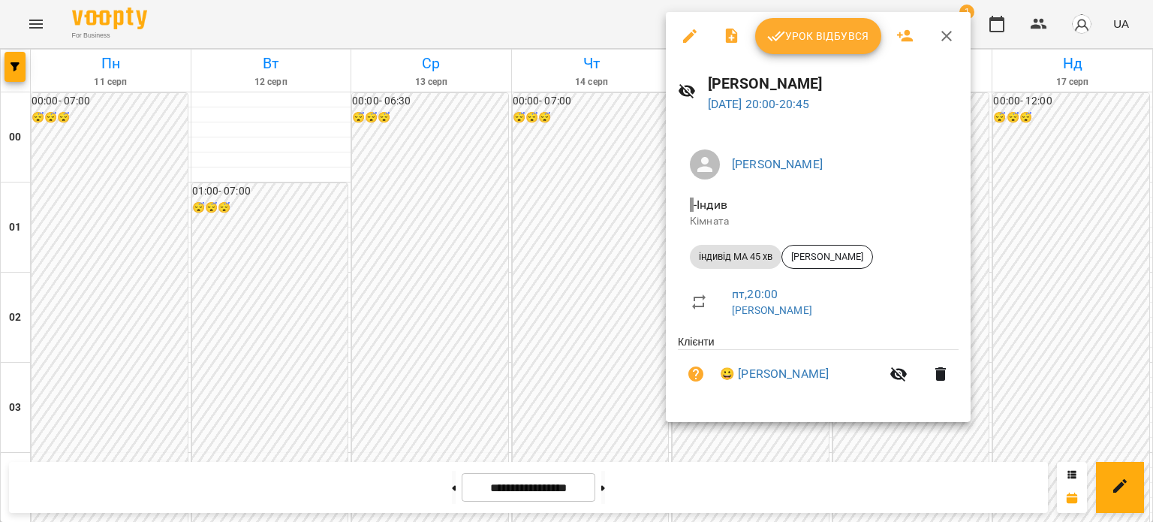
click at [565, 336] on div at bounding box center [576, 261] width 1153 height 522
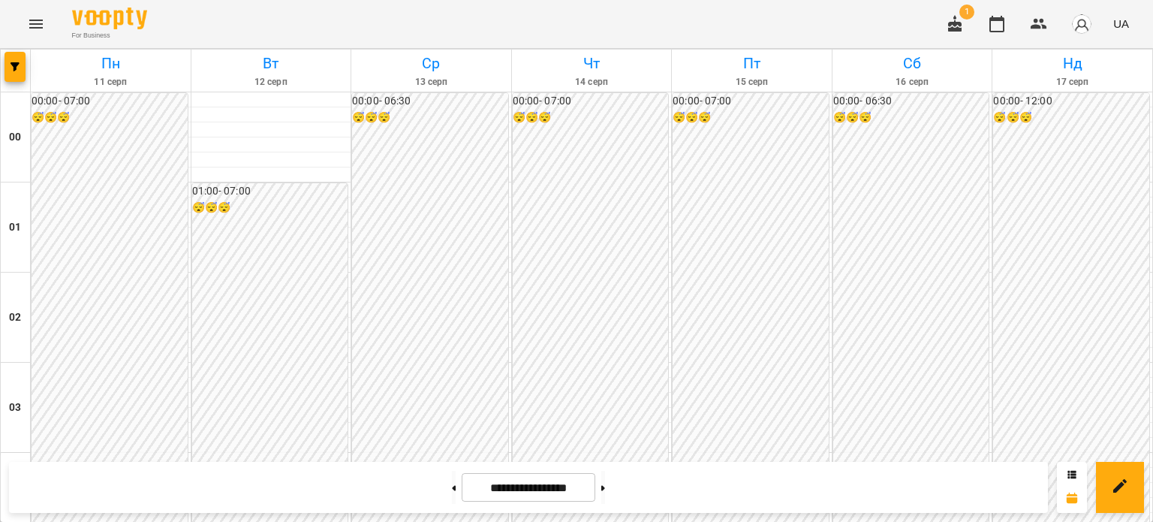
click at [42, 22] on icon "Menu" at bounding box center [36, 24] width 18 height 18
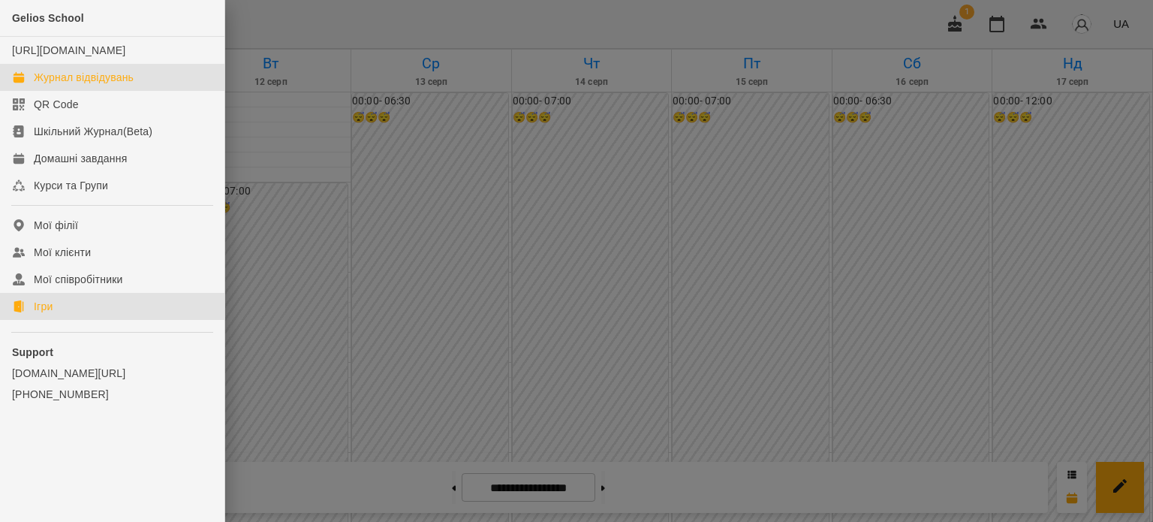
click at [40, 314] on div "Ігри" at bounding box center [43, 306] width 19 height 15
